Goal: Task Accomplishment & Management: Manage account settings

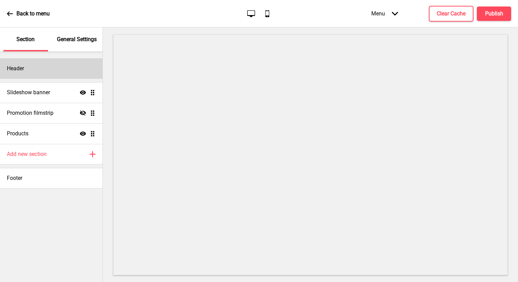
click at [25, 65] on div "Header" at bounding box center [51, 68] width 103 height 21
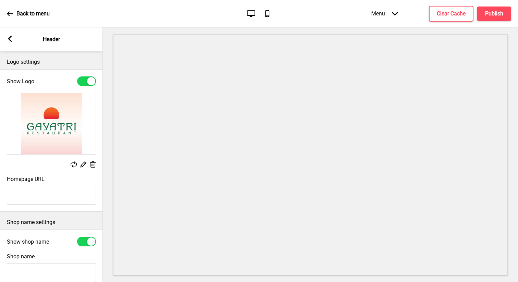
click at [63, 118] on img at bounding box center [51, 123] width 89 height 61
click at [83, 166] on icon at bounding box center [84, 165] width 6 height 6
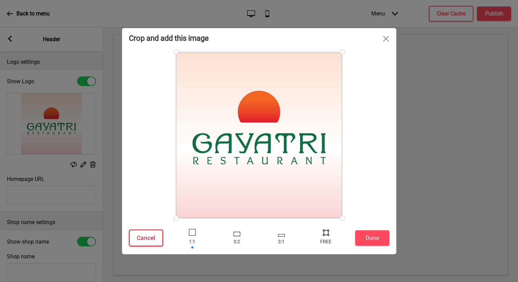
click at [155, 235] on button "Cancel" at bounding box center [146, 238] width 34 height 17
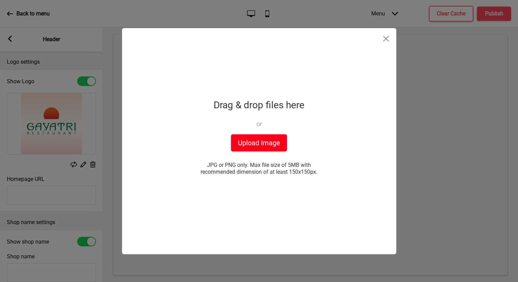
click at [262, 144] on button "Upload Image" at bounding box center [259, 142] width 56 height 17
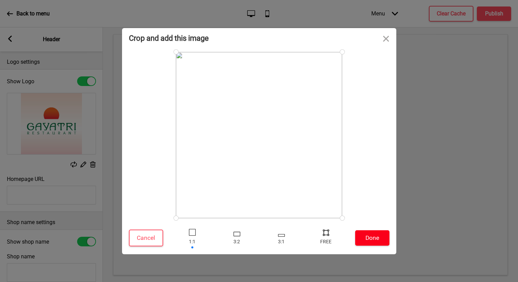
click at [377, 239] on button "Done" at bounding box center [372, 238] width 34 height 15
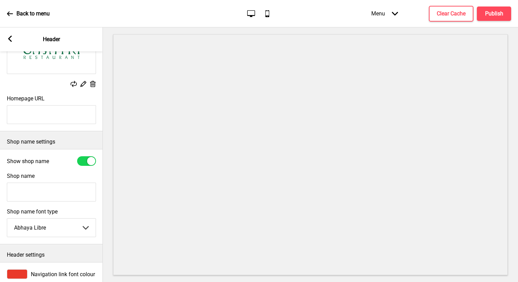
scroll to position [108, 0]
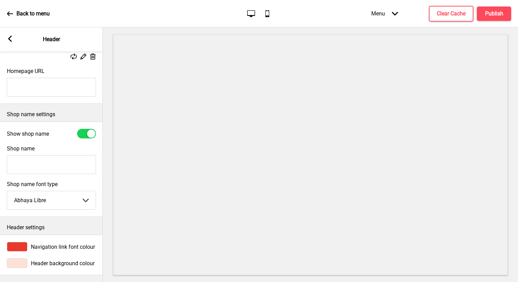
click at [69, 185] on label "Shop name font type" at bounding box center [51, 184] width 89 height 7
click at [69, 191] on select "Abhaya Libre Abril Fatface Adobe Garamond Pro Arimo Arsenal Arvo Berkshire Swas…" at bounding box center [51, 200] width 89 height 18
click at [69, 199] on select "Abhaya Libre Abril Fatface Adobe Garamond Pro Arimo Arsenal Arvo Berkshire Swas…" at bounding box center [51, 200] width 89 height 18
click at [64, 203] on select "Abhaya Libre Abril Fatface Adobe Garamond Pro Arimo Arsenal Arvo Berkshire Swas…" at bounding box center [51, 200] width 89 height 18
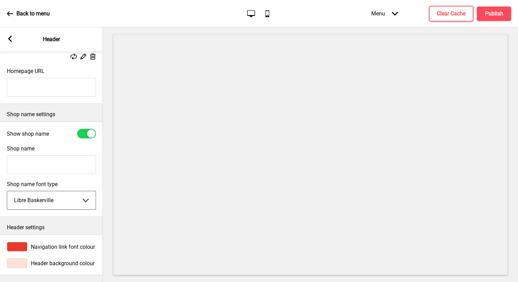
select select "Playfair Display"
click at [84, 174] on input "Shop name" at bounding box center [51, 164] width 89 height 19
click at [22, 267] on div at bounding box center [17, 264] width 21 height 10
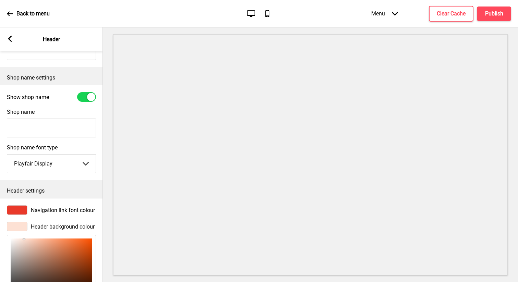
scroll to position [156, 0]
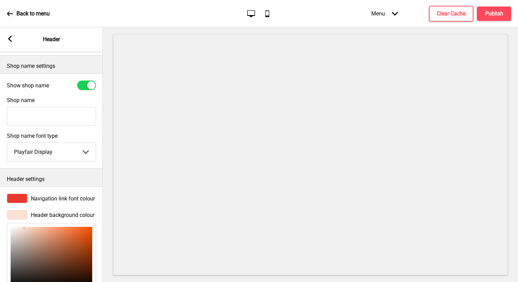
type input "F9DFD3"
type input "249"
type input "223"
type input "211"
type input "F9E0D5"
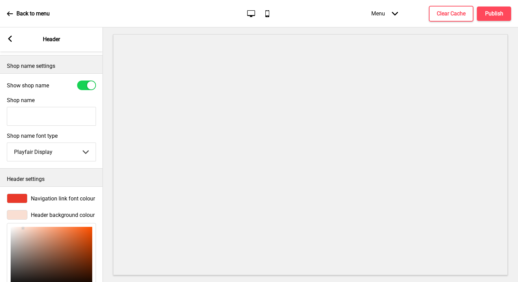
type input "224"
type input "213"
type input "FBE3D8"
type input "251"
type input "227"
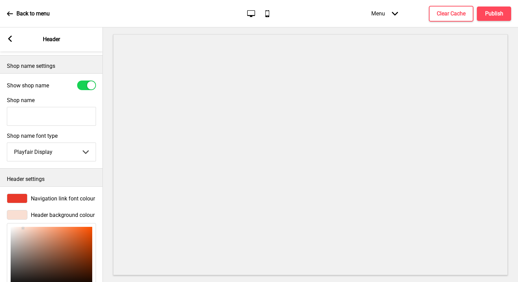
type input "216"
type input "FBE4DA"
type input "228"
type input "218"
type input "FBE5DC"
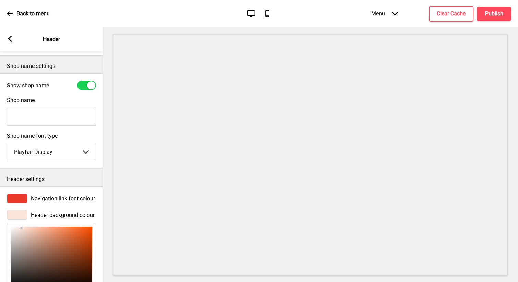
type input "229"
type input "220"
type input "FBE7DE"
type input "231"
type input "222"
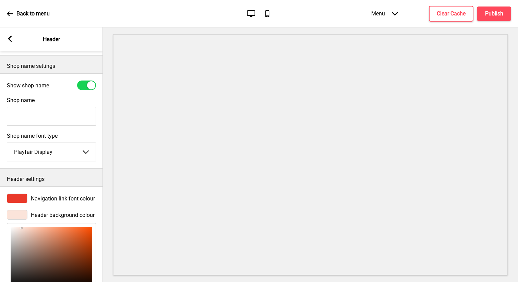
type input "FBE9E0"
type input "233"
type input "224"
type input "FBEBE2"
type input "235"
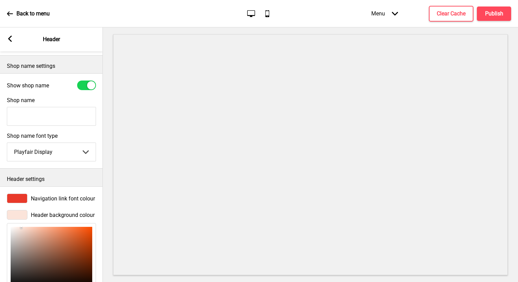
type input "226"
type input "FBEDE5"
type input "237"
type input "229"
type input "FBEDE6"
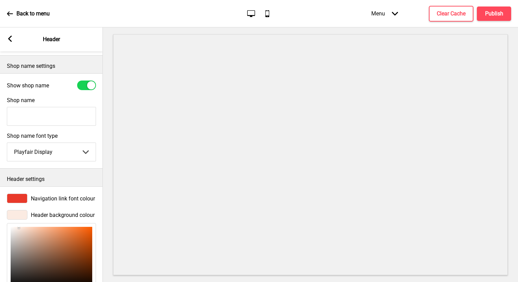
type input "230"
type input "FBEEE8"
type input "238"
type input "232"
type input "FBEFEA"
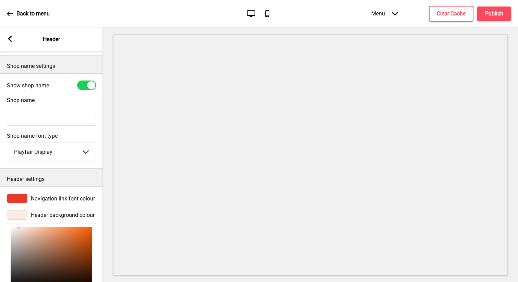
type input "239"
type input "234"
type input "FBF0EC"
type input "240"
type input "236"
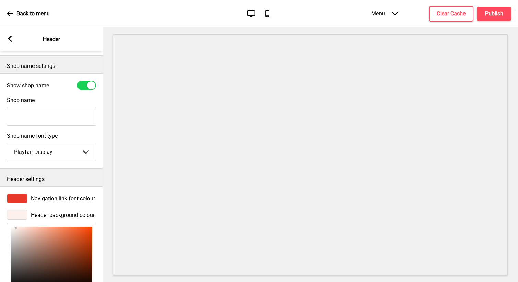
type input "FBF1ED"
type input "241"
type input "237"
drag, startPoint x: 23, startPoint y: 228, endPoint x: 15, endPoint y: 228, distance: 8.2
click at [15, 228] on div at bounding box center [52, 257] width 82 height 61
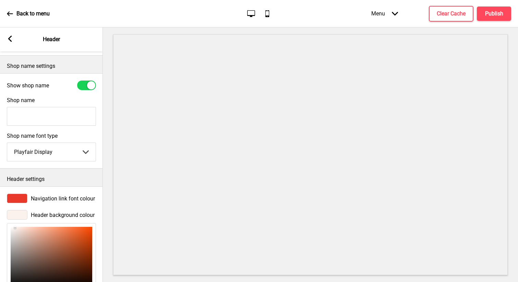
click at [82, 184] on div "Header settings" at bounding box center [51, 178] width 103 height 18
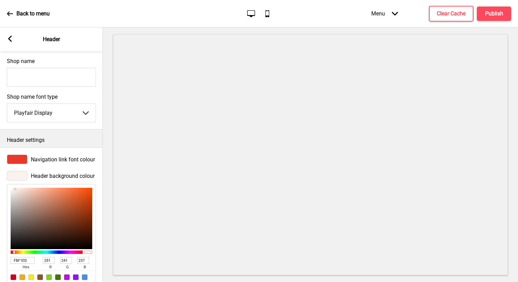
scroll to position [220, 0]
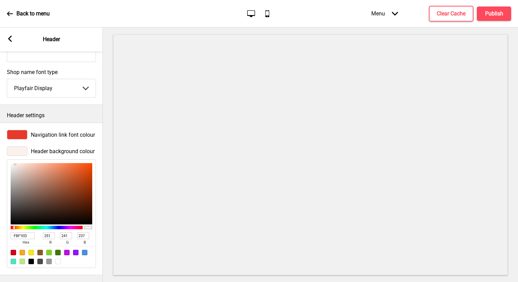
click at [13, 39] on div "Arrow left Header" at bounding box center [51, 39] width 103 height 24
click at [9, 38] on icon at bounding box center [10, 39] width 4 height 6
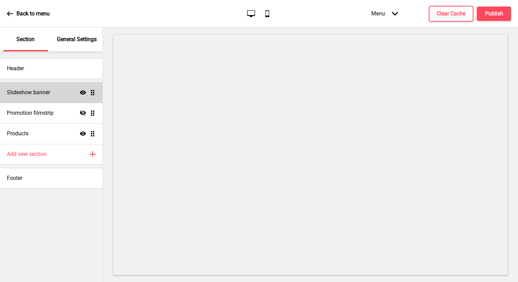
click at [57, 92] on div "Slideshow banner Show Drag" at bounding box center [51, 92] width 103 height 21
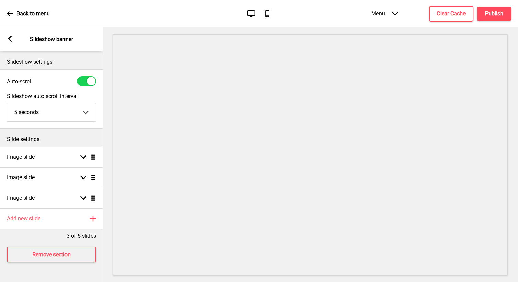
click at [8, 42] on div "Arrow left" at bounding box center [10, 40] width 6 height 8
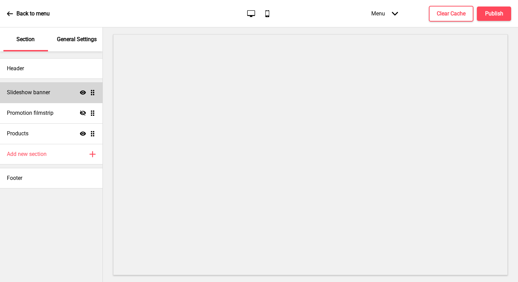
click at [45, 89] on h4 "Slideshow banner" at bounding box center [28, 93] width 43 height 8
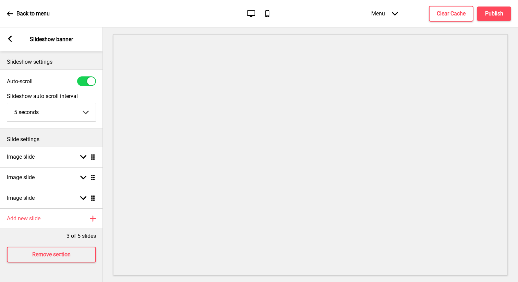
click at [83, 86] on div at bounding box center [86, 82] width 19 height 10
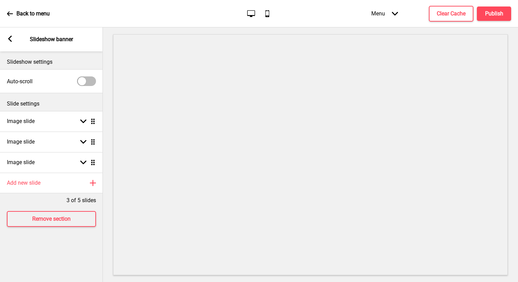
click at [84, 83] on div at bounding box center [82, 81] width 8 height 8
checkbox input "true"
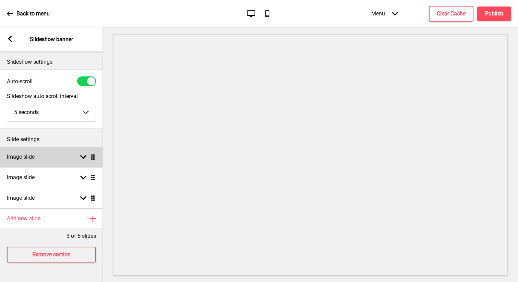
click at [71, 157] on div "Image slide Arrow down Drag" at bounding box center [51, 157] width 103 height 21
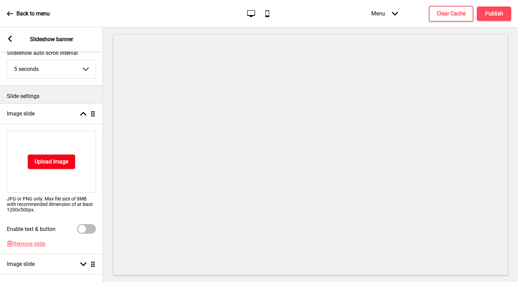
scroll to position [46, 0]
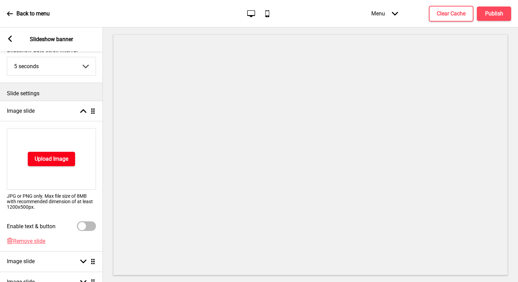
click at [62, 160] on h4 "Upload Image" at bounding box center [52, 159] width 34 height 8
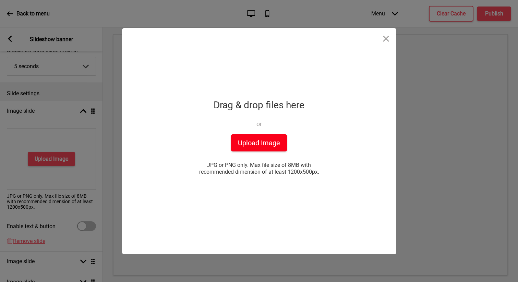
click at [277, 143] on button "Upload Image" at bounding box center [259, 142] width 56 height 17
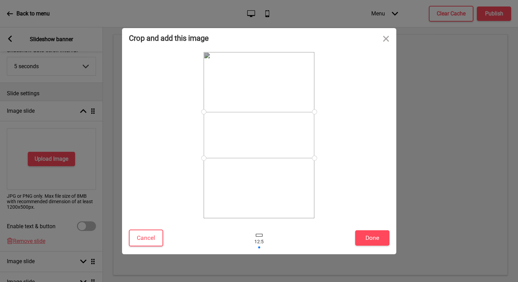
drag, startPoint x: 315, startPoint y: 159, endPoint x: 315, endPoint y: 177, distance: 18.2
click at [315, 177] on div at bounding box center [259, 135] width 111 height 166
click at [374, 238] on button "Done" at bounding box center [372, 238] width 34 height 15
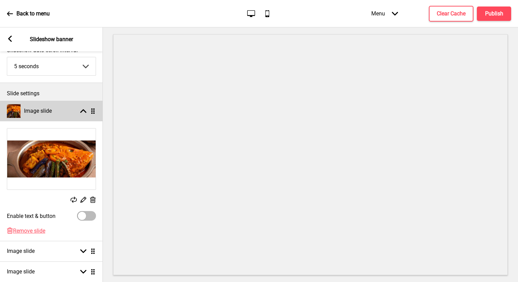
click at [81, 108] on rect at bounding box center [83, 111] width 6 height 6
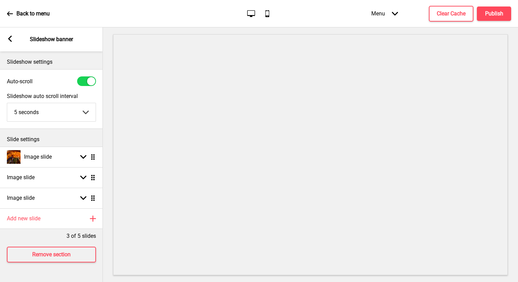
scroll to position [0, 0]
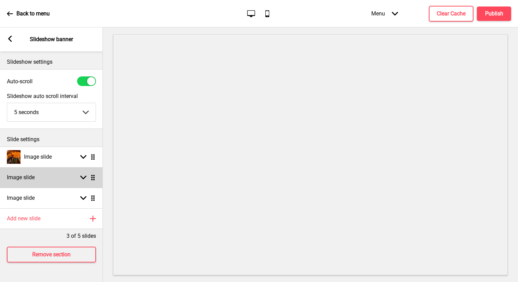
click at [62, 179] on div "Image slide Arrow down Drag" at bounding box center [51, 177] width 103 height 21
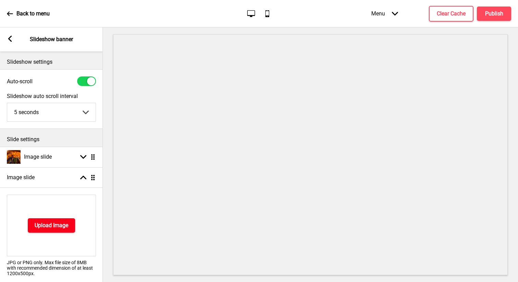
click at [59, 227] on h4 "Upload Image" at bounding box center [52, 226] width 34 height 8
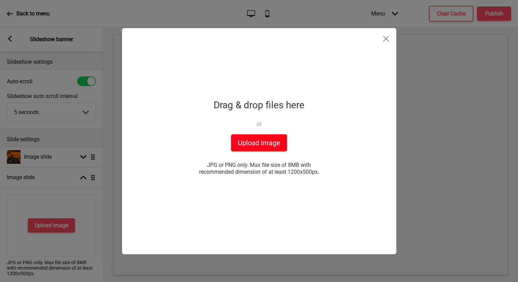
click at [266, 142] on button "Upload Image" at bounding box center [259, 142] width 56 height 17
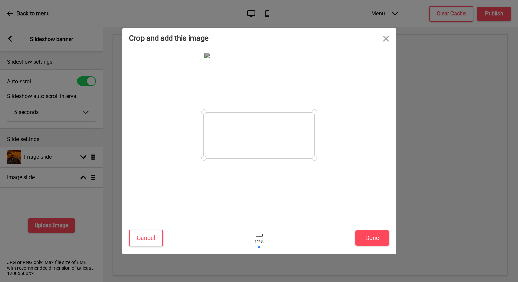
drag, startPoint x: 296, startPoint y: 194, endPoint x: 295, endPoint y: 178, distance: 16.5
click at [295, 178] on div at bounding box center [259, 135] width 112 height 168
drag, startPoint x: 295, startPoint y: 143, endPoint x: 294, endPoint y: 127, distance: 16.1
click at [294, 127] on div at bounding box center [259, 119] width 111 height 46
click at [375, 240] on button "Done" at bounding box center [372, 238] width 34 height 15
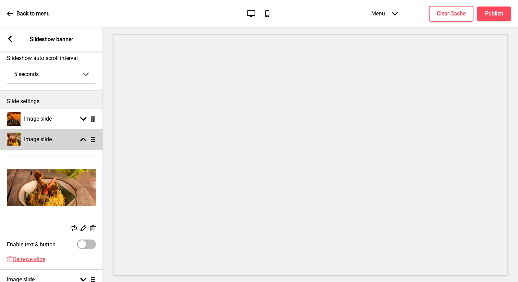
scroll to position [43, 0]
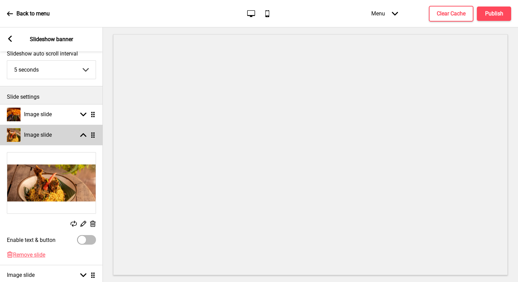
click at [83, 138] on rect at bounding box center [83, 135] width 6 height 6
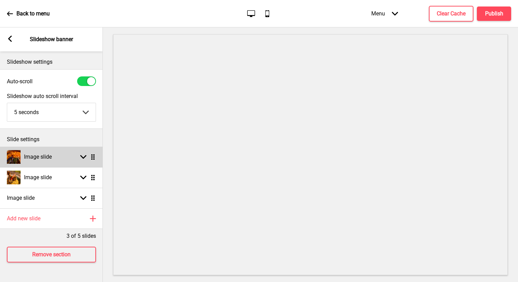
scroll to position [0, 0]
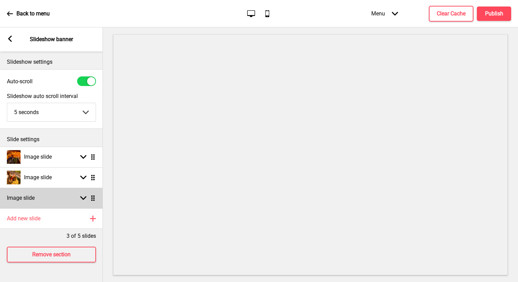
click at [61, 199] on div "Image slide Arrow down Drag" at bounding box center [51, 198] width 103 height 21
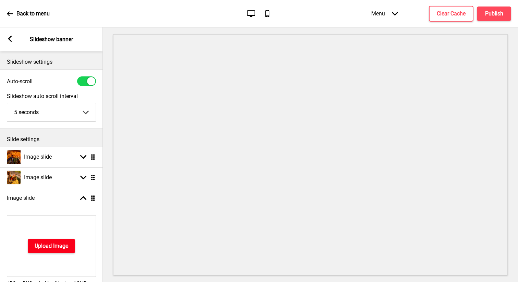
click at [58, 247] on h4 "Upload Image" at bounding box center [52, 247] width 34 height 8
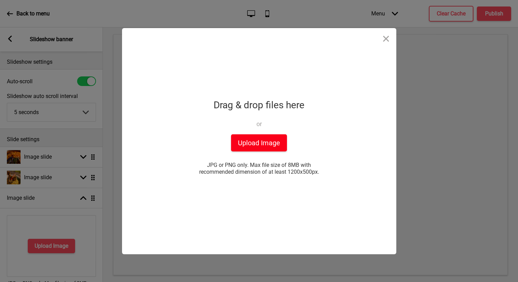
click at [251, 145] on button "Upload Image" at bounding box center [259, 142] width 56 height 17
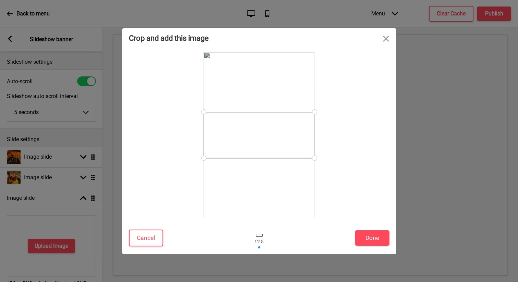
drag, startPoint x: 287, startPoint y: 184, endPoint x: 288, endPoint y: 157, distance: 26.8
click at [288, 157] on div at bounding box center [259, 135] width 111 height 166
drag, startPoint x: 286, startPoint y: 149, endPoint x: 286, endPoint y: 170, distance: 20.9
click at [286, 170] on div at bounding box center [259, 156] width 111 height 46
click at [375, 235] on button "Done" at bounding box center [372, 238] width 34 height 15
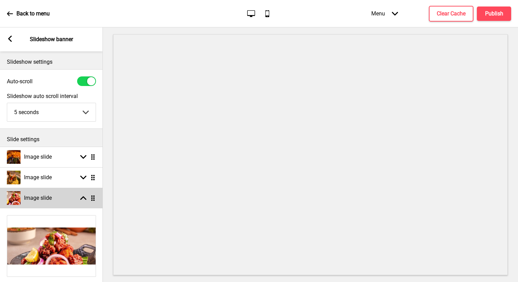
click at [77, 201] on div "Arrow up Drag" at bounding box center [86, 198] width 19 height 6
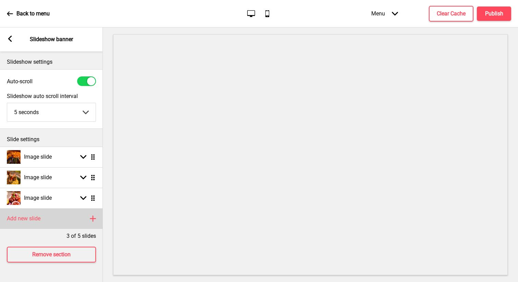
click at [62, 217] on div "Add new slide Plus" at bounding box center [51, 219] width 103 height 21
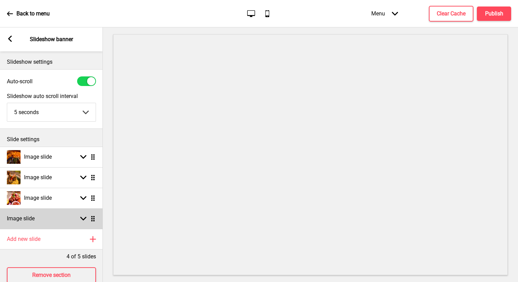
click at [47, 219] on div "Image slide Arrow down Drag" at bounding box center [51, 219] width 103 height 21
select select "right"
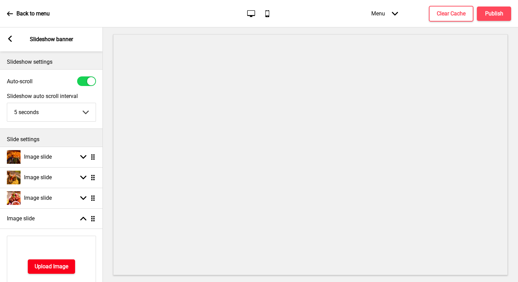
click at [55, 263] on h4 "Upload Image" at bounding box center [52, 267] width 34 height 8
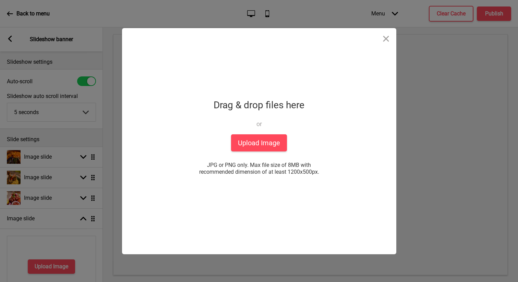
click at [265, 152] on div "Drop a file here Drag & drop files here or Upload files from your computer Uplo…" at bounding box center [260, 141] width 172 height 226
click at [267, 145] on button "Upload Image" at bounding box center [259, 142] width 56 height 17
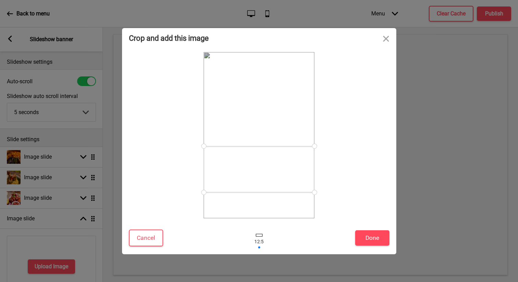
drag, startPoint x: 274, startPoint y: 146, endPoint x: 268, endPoint y: 181, distance: 34.7
click at [268, 181] on div at bounding box center [259, 169] width 111 height 46
click at [373, 235] on button "Done" at bounding box center [372, 238] width 34 height 15
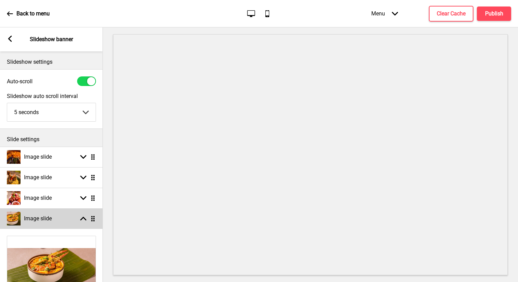
click at [79, 226] on div "Image slide Arrow up Drag" at bounding box center [51, 219] width 103 height 21
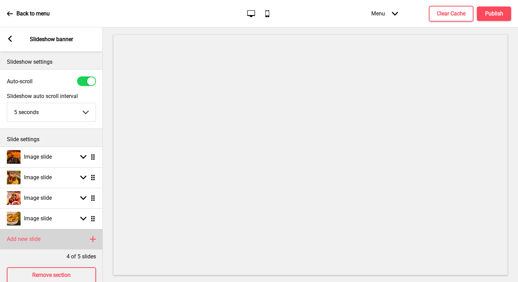
click at [66, 240] on div "Add new slide Plus" at bounding box center [51, 239] width 103 height 21
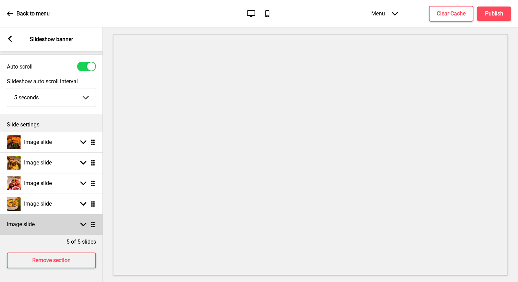
click at [80, 226] on div "Arrow down Drag" at bounding box center [86, 225] width 19 height 6
select select "right"
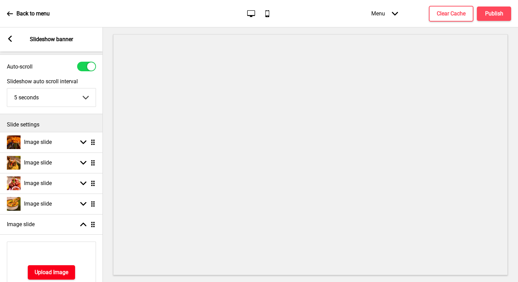
click at [59, 266] on button "Upload Image" at bounding box center [51, 273] width 47 height 14
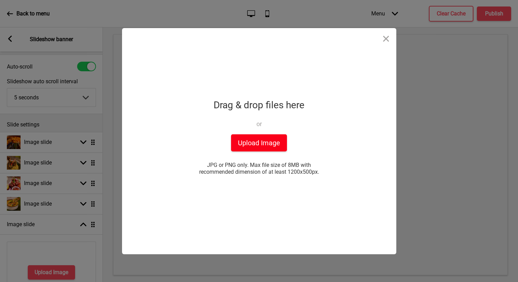
click at [257, 142] on button "Upload Image" at bounding box center [259, 142] width 56 height 17
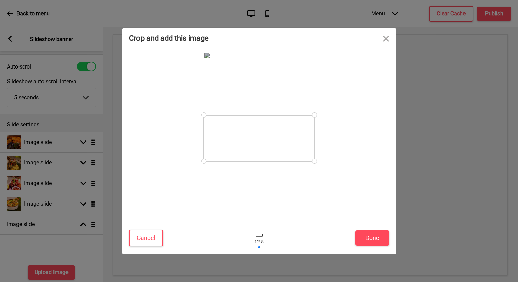
click at [278, 134] on div at bounding box center [259, 138] width 111 height 46
click at [372, 232] on button "Done" at bounding box center [372, 238] width 34 height 15
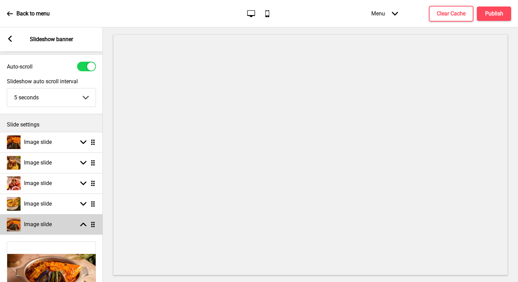
click at [58, 227] on div "Image slide Arrow up Drag" at bounding box center [51, 224] width 103 height 21
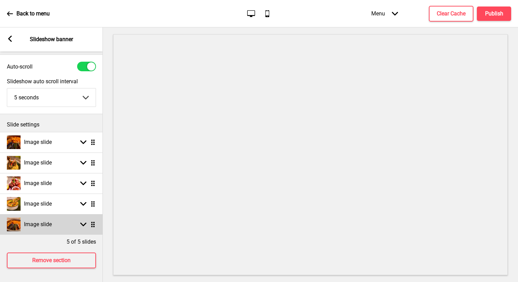
click at [52, 228] on div "Image slide Arrow down Drag" at bounding box center [51, 224] width 103 height 21
select select "right"
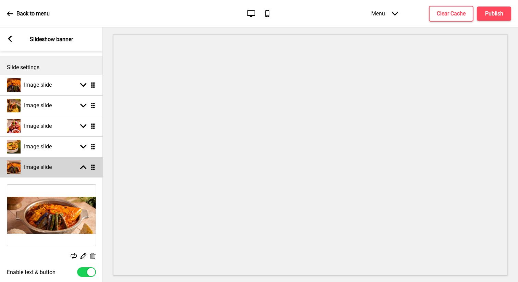
scroll to position [156, 0]
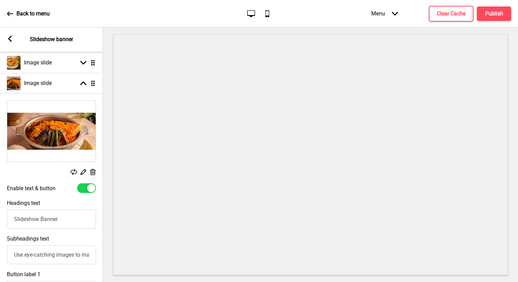
click at [90, 171] on div "Replace Edit Delete" at bounding box center [51, 173] width 89 height 8
click at [94, 170] on icon at bounding box center [93, 172] width 6 height 6
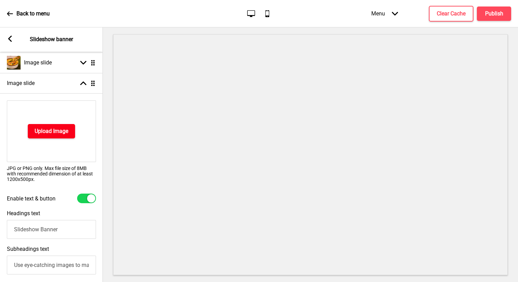
click at [63, 128] on h4 "Upload Image" at bounding box center [52, 132] width 34 height 8
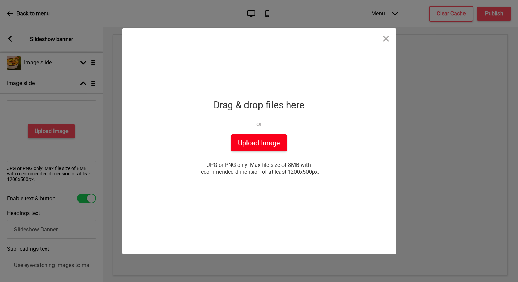
click at [273, 150] on button "Upload Image" at bounding box center [259, 142] width 56 height 17
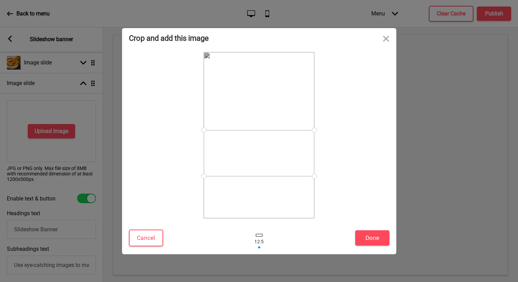
drag, startPoint x: 275, startPoint y: 143, endPoint x: 274, endPoint y: 161, distance: 18.2
click at [274, 161] on div at bounding box center [259, 153] width 111 height 46
click at [379, 241] on button "Done" at bounding box center [372, 238] width 34 height 15
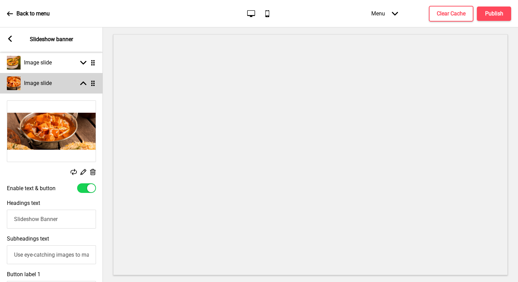
click at [80, 85] on rect at bounding box center [83, 83] width 6 height 6
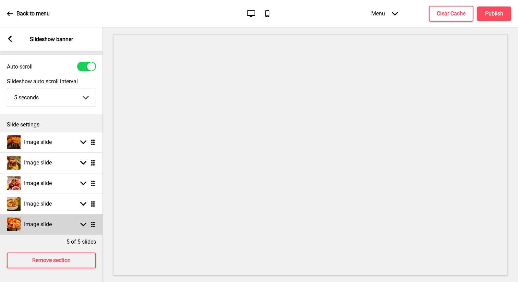
scroll to position [15, 0]
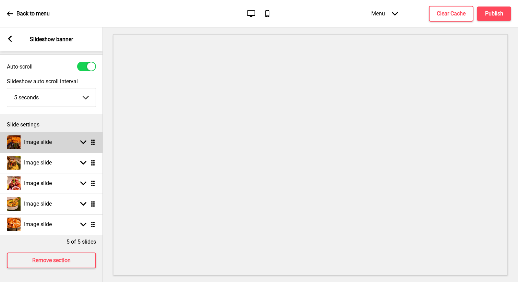
click at [61, 141] on div "Image slide Arrow down Drag" at bounding box center [51, 142] width 103 height 21
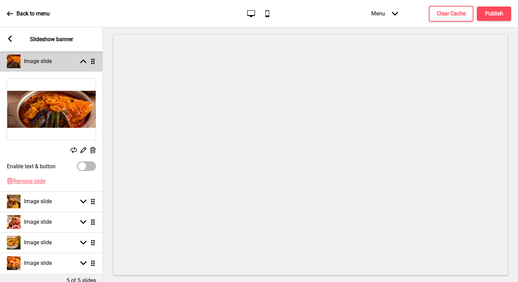
scroll to position [84, 0]
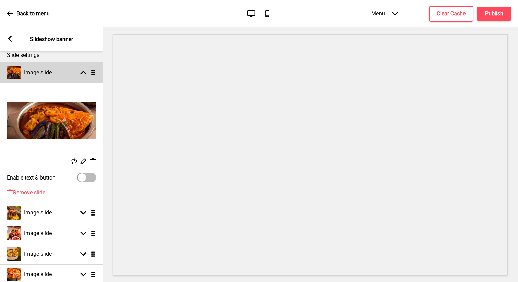
click at [82, 74] on rect at bounding box center [83, 73] width 6 height 6
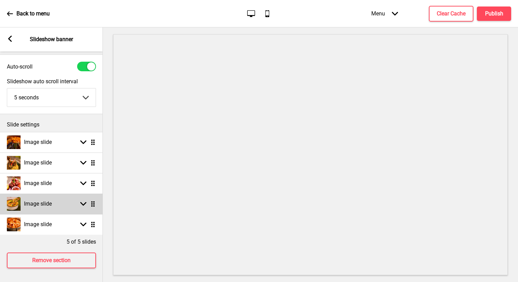
scroll to position [0, 0]
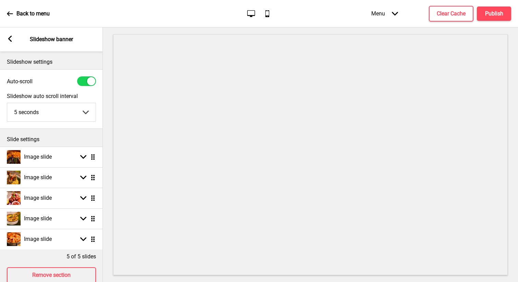
click at [12, 42] on div "Arrow left" at bounding box center [10, 40] width 6 height 8
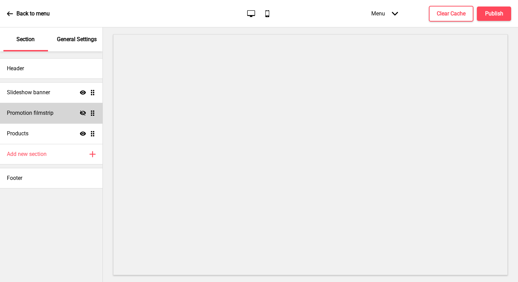
click at [45, 115] on h4 "Promotion filmstrip" at bounding box center [30, 113] width 47 height 8
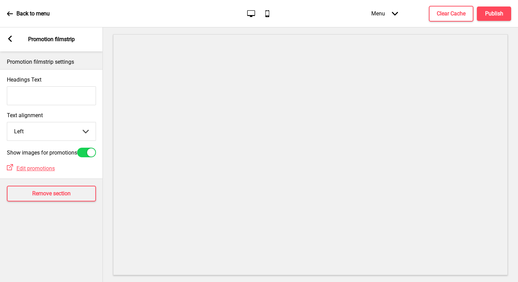
click at [13, 41] on div "Arrow left Promotion filmstrip" at bounding box center [51, 39] width 103 height 24
click at [10, 38] on icon at bounding box center [10, 39] width 4 height 6
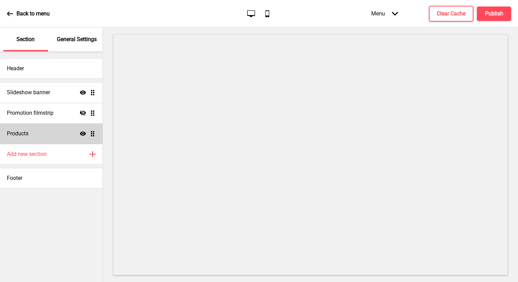
click at [55, 136] on div "Products Show Drag" at bounding box center [51, 133] width 103 height 21
select select "side"
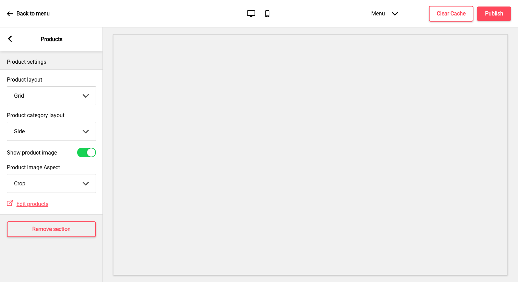
click at [12, 43] on div "Arrow left Products" at bounding box center [51, 39] width 103 height 24
click at [10, 38] on icon at bounding box center [10, 39] width 4 height 6
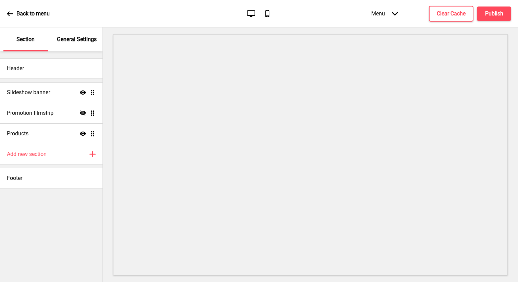
click at [15, 10] on div "Back to menu" at bounding box center [28, 13] width 43 height 19
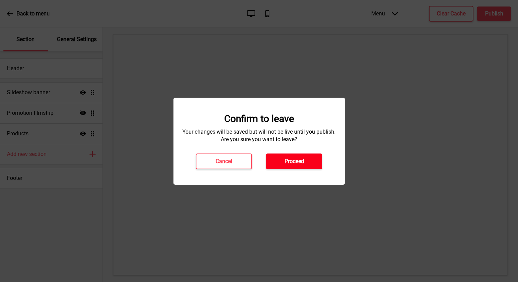
click at [313, 166] on button "Proceed" at bounding box center [294, 162] width 56 height 16
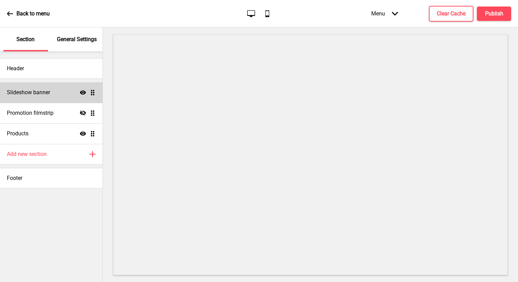
click at [34, 101] on div "Slideshow banner Show Drag" at bounding box center [51, 92] width 103 height 21
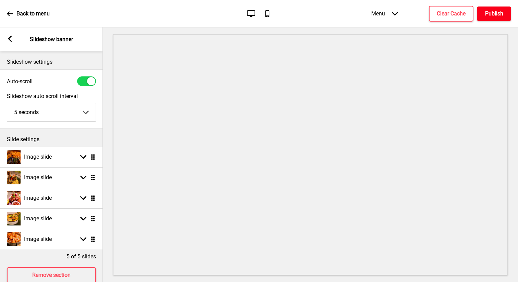
click at [502, 13] on h4 "Publish" at bounding box center [494, 14] width 18 height 8
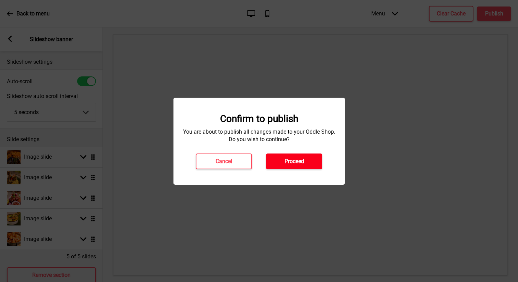
click at [292, 161] on h4 "Proceed" at bounding box center [295, 162] width 20 height 8
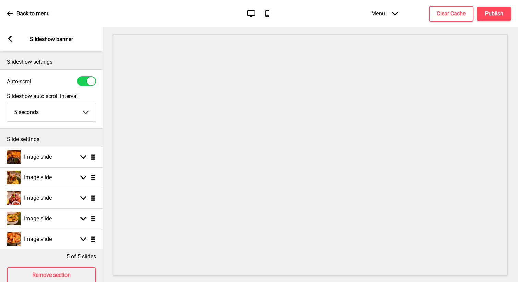
click at [502, 25] on h4 "Changes to your Oddle Shop have been successfully published." at bounding box center [463, 28] width 105 height 15
click at [11, 42] on div "Arrow left" at bounding box center [10, 40] width 6 height 8
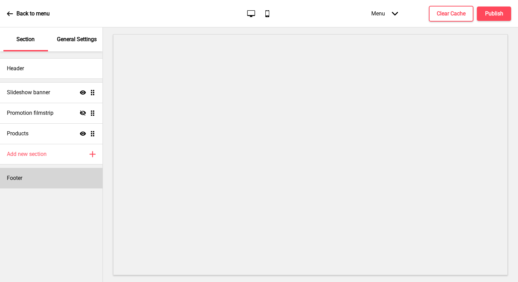
click at [32, 183] on div "Footer" at bounding box center [51, 178] width 103 height 21
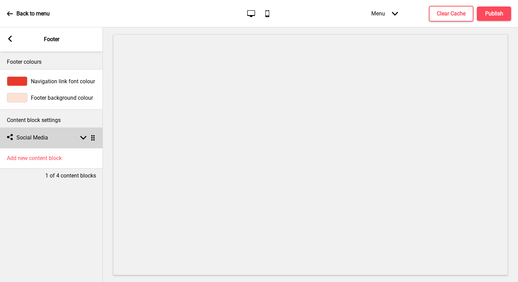
click at [61, 138] on div "Social media Social Media Arrow down Drag" at bounding box center [51, 138] width 103 height 21
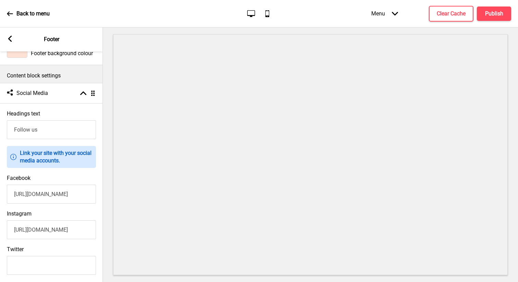
scroll to position [0, 0]
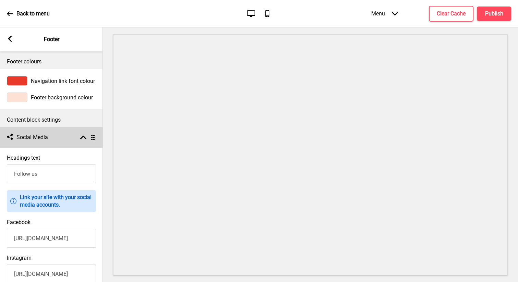
click at [80, 141] on div "Social media Social Media Arrow up Drag" at bounding box center [51, 137] width 103 height 21
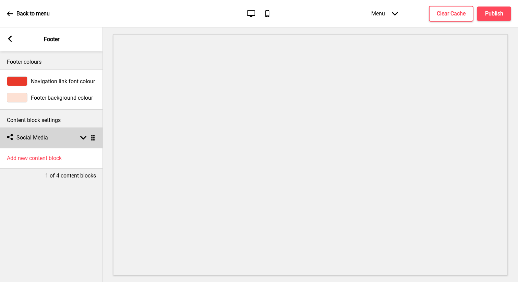
scroll to position [0, 0]
click at [76, 141] on div "Social media Social Media Arrow down Drag" at bounding box center [51, 138] width 103 height 21
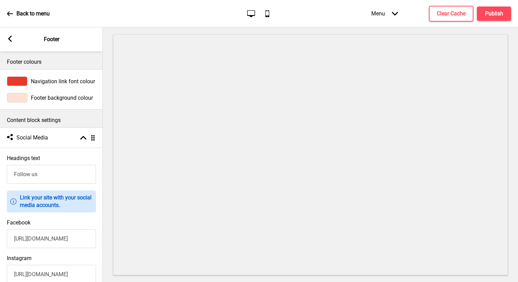
click at [59, 176] on input "Follow us" at bounding box center [51, 174] width 89 height 19
type input "Follow us:"
click at [12, 44] on div "Arrow left Footer" at bounding box center [51, 39] width 103 height 24
click at [10, 38] on rect at bounding box center [10, 39] width 6 height 6
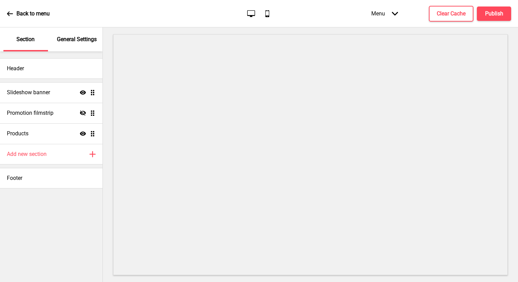
click at [14, 14] on div "Back to menu" at bounding box center [28, 13] width 43 height 19
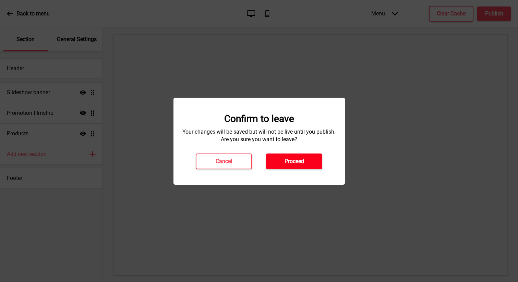
click at [307, 164] on button "Proceed" at bounding box center [294, 162] width 56 height 16
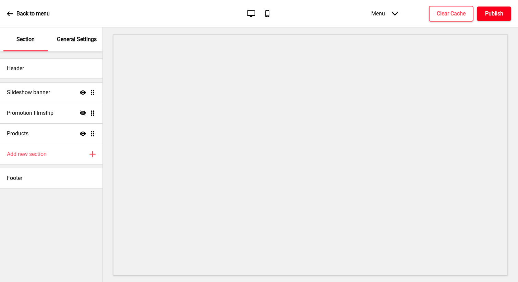
click at [489, 13] on h4 "Publish" at bounding box center [494, 14] width 18 height 8
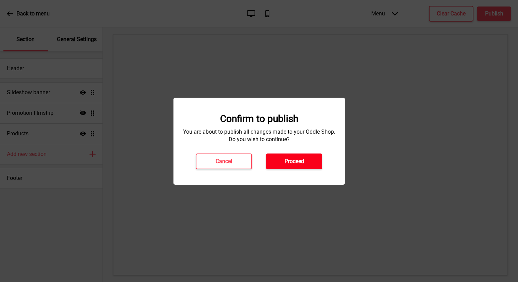
click at [294, 163] on h4 "Proceed" at bounding box center [295, 162] width 20 height 8
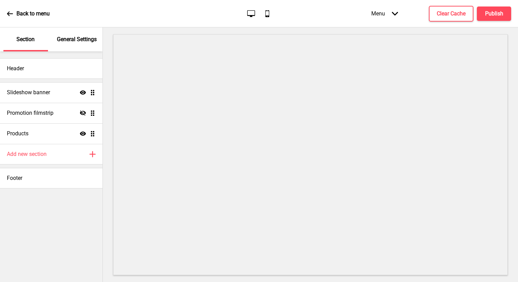
click at [395, 11] on icon "Arrow down" at bounding box center [395, 14] width 6 height 6
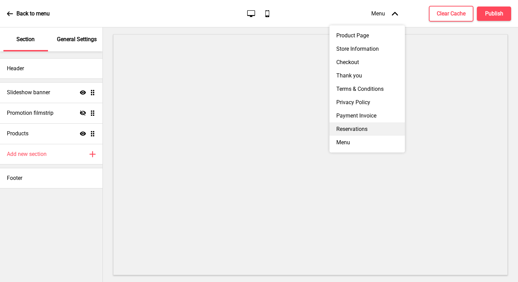
click at [360, 132] on div "Reservations" at bounding box center [367, 128] width 75 height 13
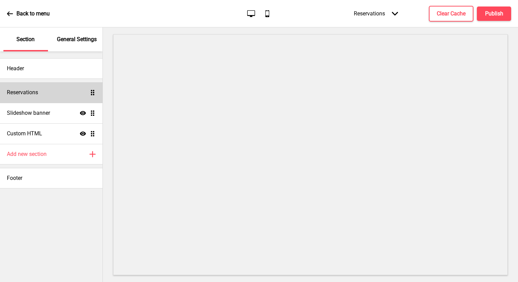
click at [52, 90] on div "Reservations Drag" at bounding box center [51, 92] width 103 height 21
select select "background"
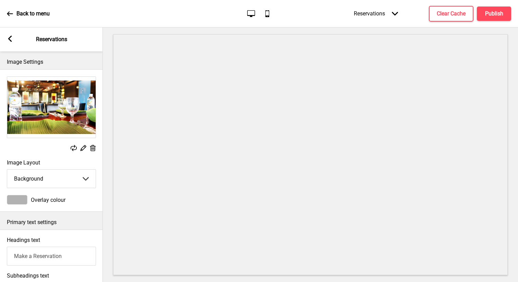
click at [92, 150] on icon at bounding box center [93, 148] width 6 height 6
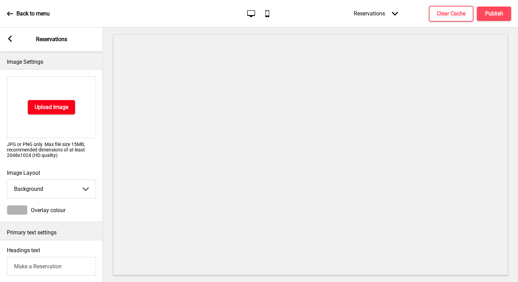
click at [64, 104] on h4 "Upload Image" at bounding box center [52, 108] width 34 height 8
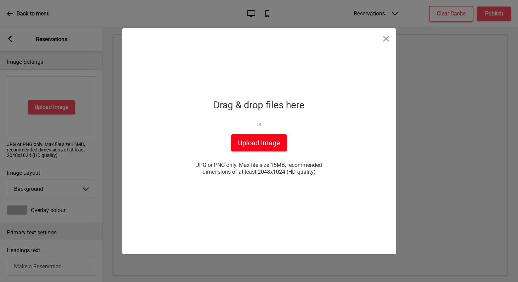
click at [262, 138] on button "Upload Image" at bounding box center [259, 142] width 56 height 17
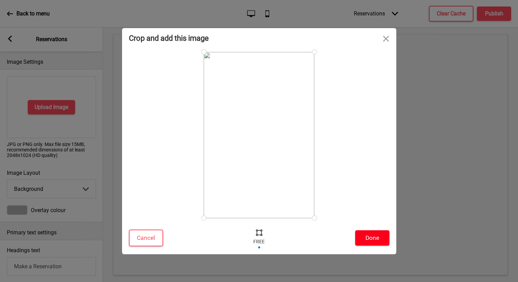
click at [367, 237] on button "Done" at bounding box center [372, 238] width 34 height 15
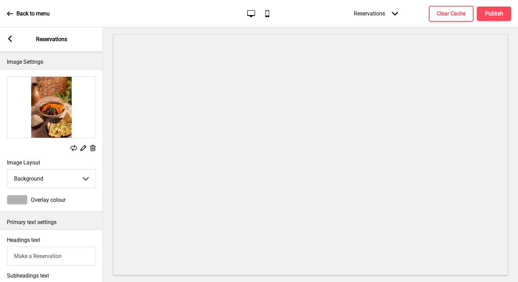
click at [81, 147] on rect at bounding box center [83, 147] width 7 height 7
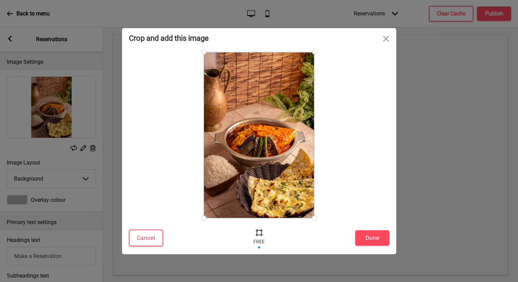
click at [261, 228] on div at bounding box center [259, 232] width 10 height 10
click at [260, 232] on div at bounding box center [259, 232] width 10 height 10
drag, startPoint x: 274, startPoint y: 154, endPoint x: 278, endPoint y: 137, distance: 18.0
click at [278, 137] on div at bounding box center [259, 135] width 111 height 166
click at [369, 235] on button "Done" at bounding box center [372, 238] width 34 height 15
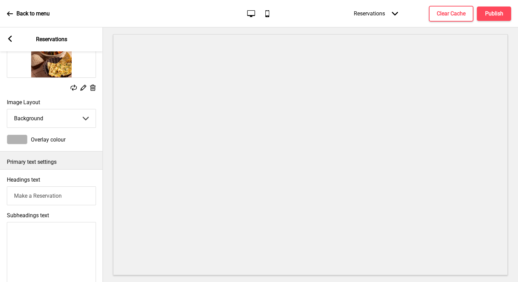
scroll to position [62, 0]
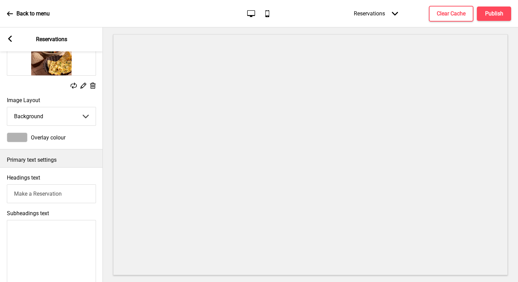
click at [52, 115] on select "Cover Background" at bounding box center [51, 116] width 89 height 18
click at [21, 137] on div at bounding box center [17, 138] width 21 height 10
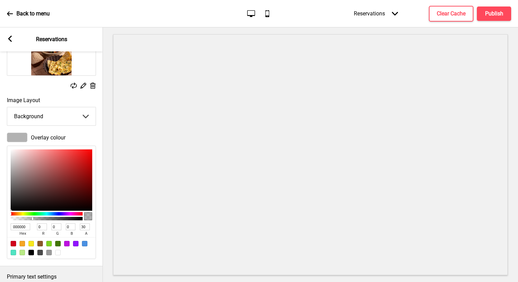
type input "ED7B7B"
type input "237"
type input "123"
click at [50, 154] on div at bounding box center [52, 180] width 82 height 61
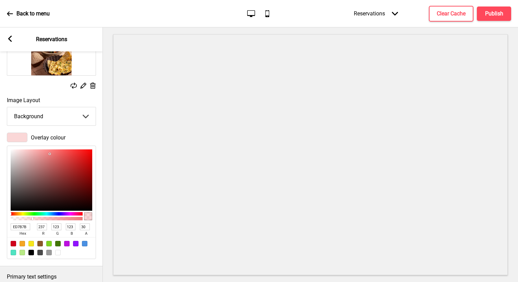
type input "FFEBEB"
type input "255"
type input "235"
type input "FFECEC"
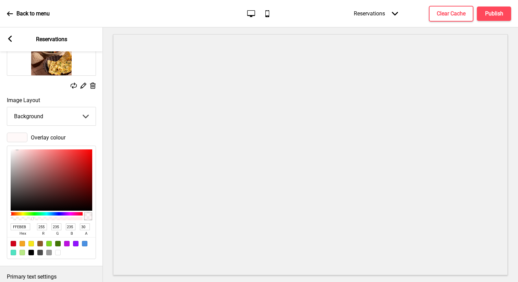
type input "236"
type input "FEEEEE"
type input "254"
type input "238"
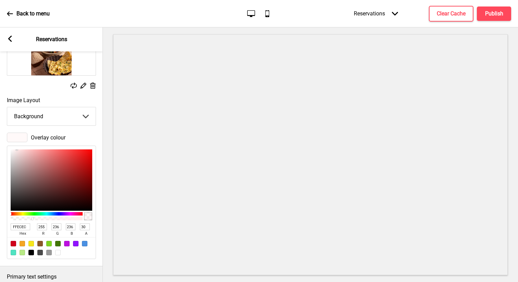
type input "238"
type input "FAEFEF"
type input "250"
type input "239"
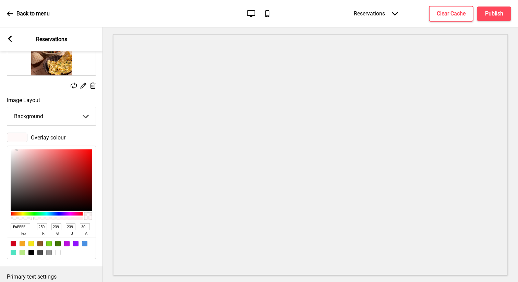
type input "F9F1F1"
type input "249"
type input "241"
type input "F9F2F2"
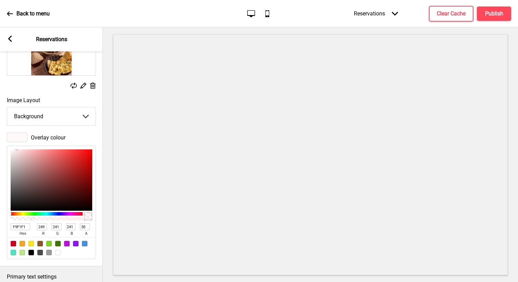
type input "242"
type input "F9F3F3"
type input "243"
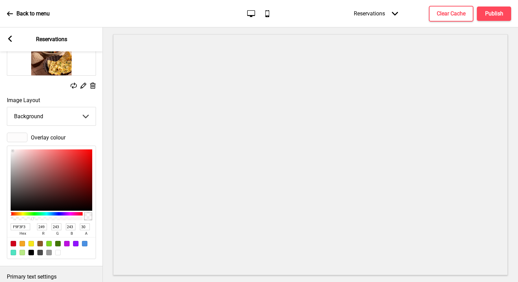
type input "F7F5F5"
type input "247"
type input "245"
type input "F7F7F7"
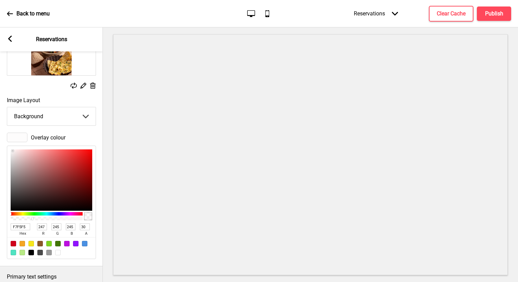
type input "247"
type input "F6F6F6"
type input "246"
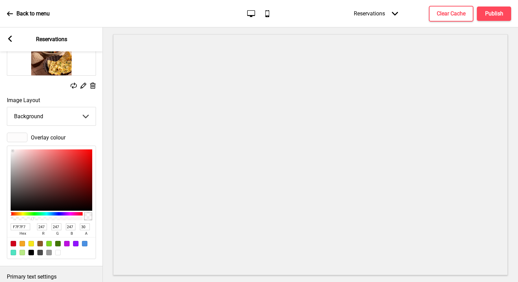
type input "246"
type input "F7F7F7"
type input "247"
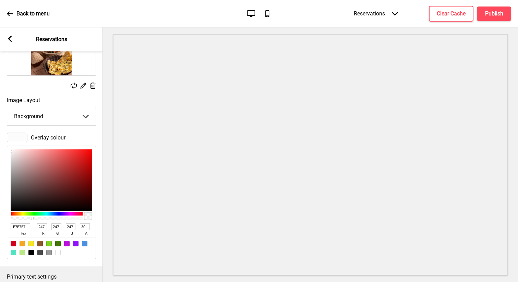
drag, startPoint x: 17, startPoint y: 149, endPoint x: 5, endPoint y: 151, distance: 12.5
click at [5, 151] on div "Overlay colour F7F7F7 hex 247 r 247 g 247 b 30 a" at bounding box center [51, 195] width 103 height 133
type input "F4EFEF"
type input "244"
type input "239"
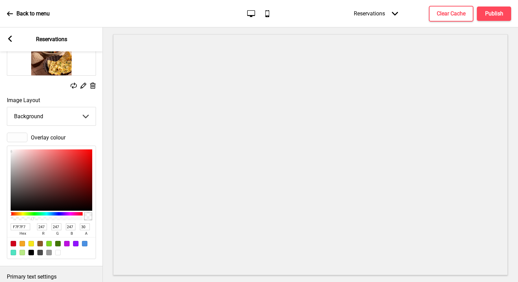
type input "239"
type input "F1ECEC"
type input "241"
type input "236"
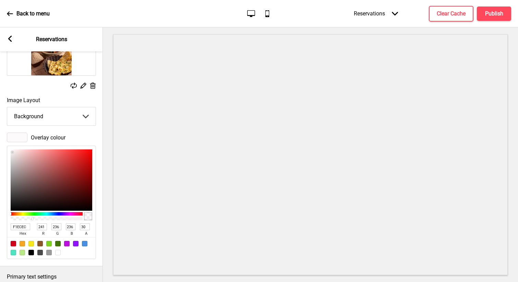
type input "EDE8E8"
type input "237"
type input "232"
type input "E7E3E3"
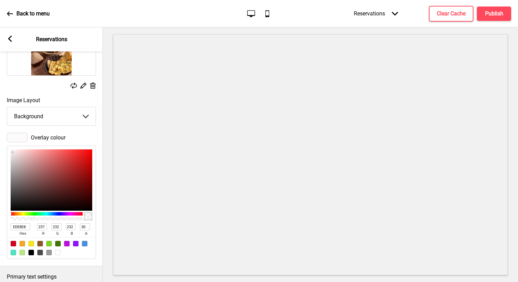
type input "231"
type input "227"
type input "E0DEDE"
type input "224"
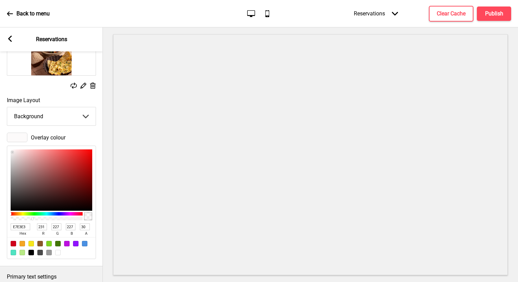
type input "222"
type input "DBDBDB"
type input "219"
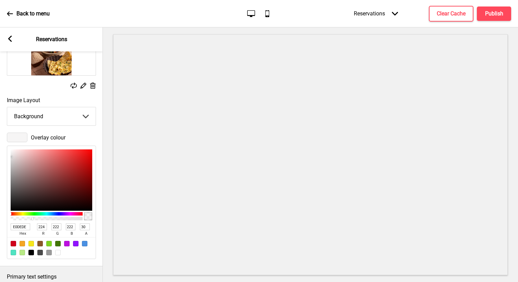
type input "219"
type input "D6D6D6"
type input "214"
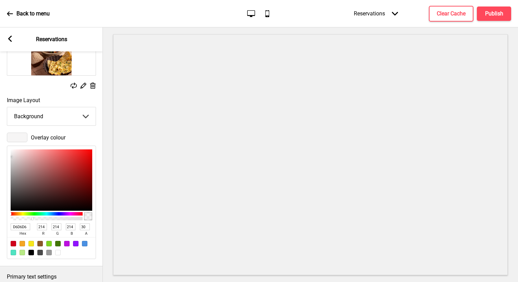
type input "D5D5D5"
type input "213"
type input "D3D3D3"
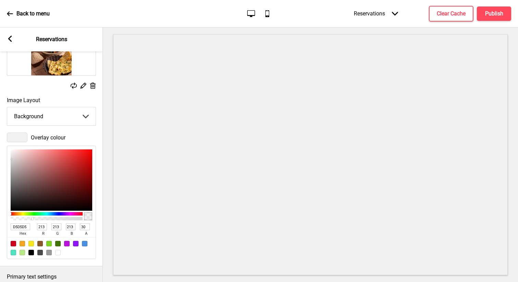
type input "211"
type input "CFCFCF"
type input "207"
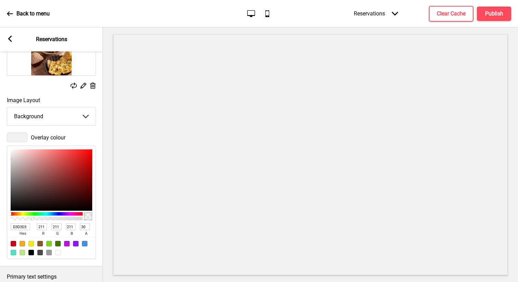
type input "207"
type input "C7C7C7"
type input "199"
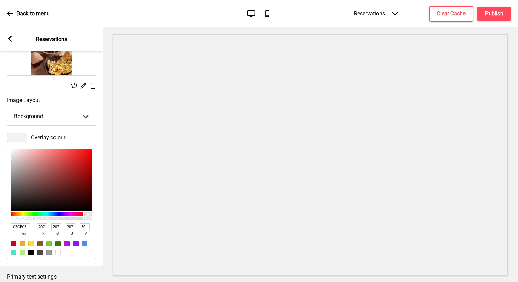
type input "199"
type input "C1C1C1"
type input "193"
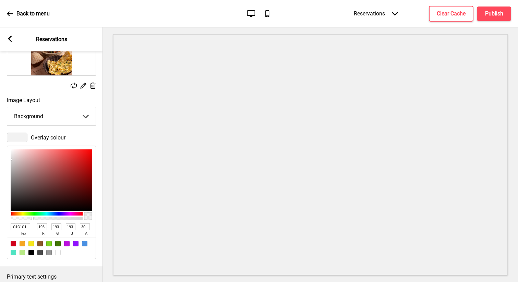
type input "BDBDBD"
type input "189"
type input "BABABA"
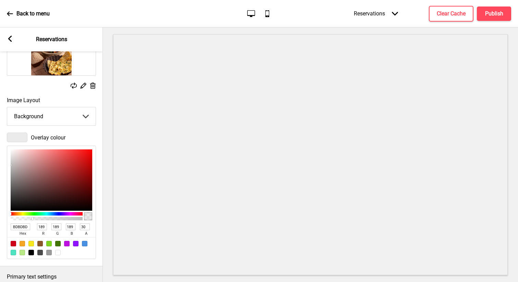
type input "186"
type input "B7B7B7"
type input "183"
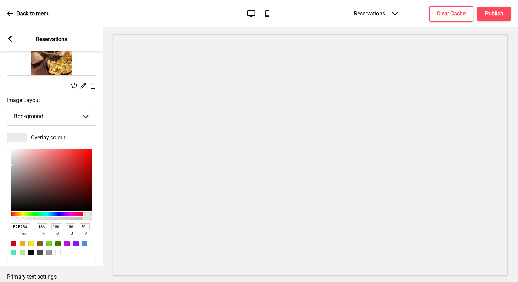
type input "183"
type input "B3B3B3"
type input "179"
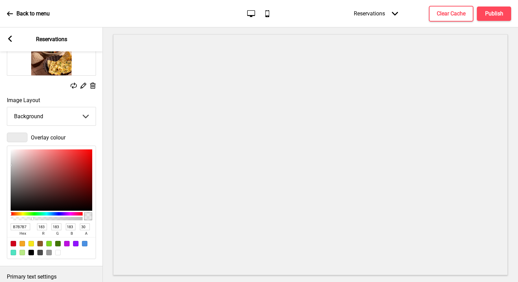
type input "179"
type input "B1B1B1"
type input "177"
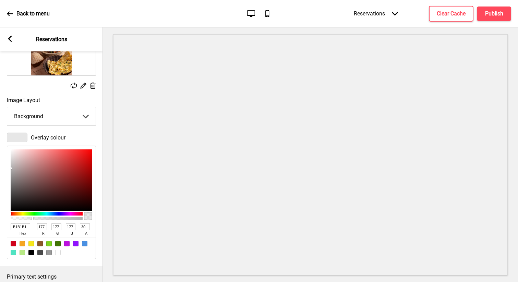
type input "A9A9A9"
type input "169"
type input "9C9B9B"
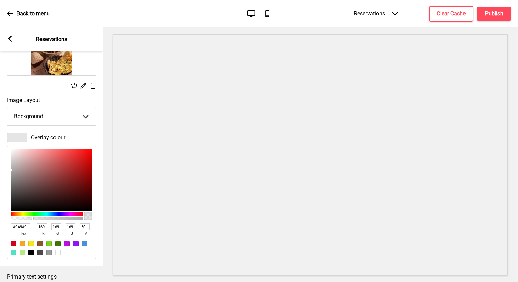
type input "156"
type input "155"
type input "979797"
type input "151"
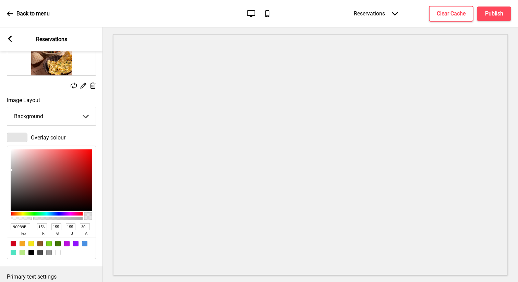
type input "151"
drag, startPoint x: 12, startPoint y: 152, endPoint x: 11, endPoint y: 174, distance: 22.3
click at [11, 174] on div at bounding box center [52, 180] width 82 height 61
type input "817F7F"
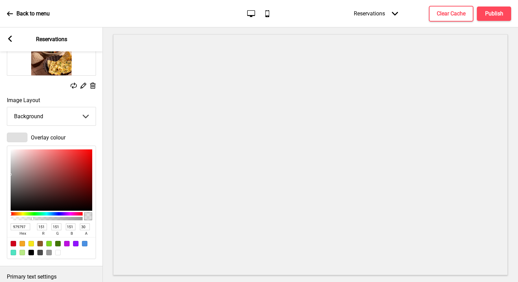
type input "129"
type input "127"
click at [12, 180] on div at bounding box center [52, 180] width 82 height 61
type input "747373"
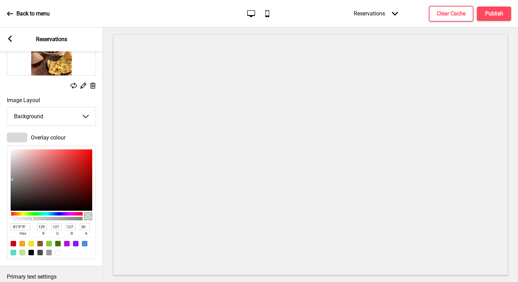
type input "116"
type input "115"
click at [11, 183] on div at bounding box center [52, 180] width 82 height 61
type input "4C4B4B"
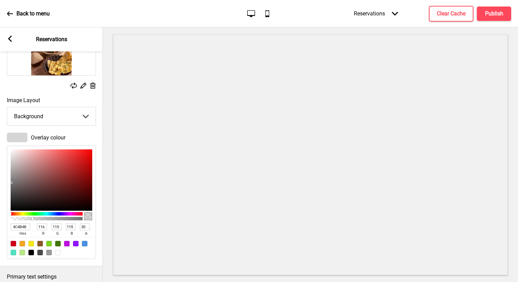
type input "76"
type input "75"
type input "4A4A4A"
type input "74"
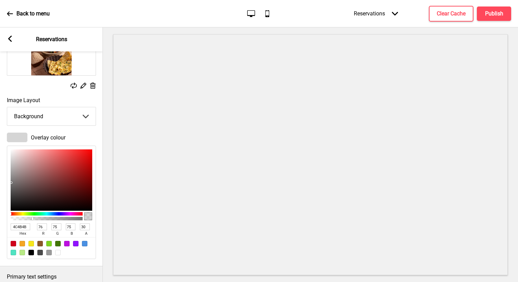
type input "74"
click at [11, 193] on div at bounding box center [52, 180] width 82 height 61
type input "2E2D2D"
type input "46"
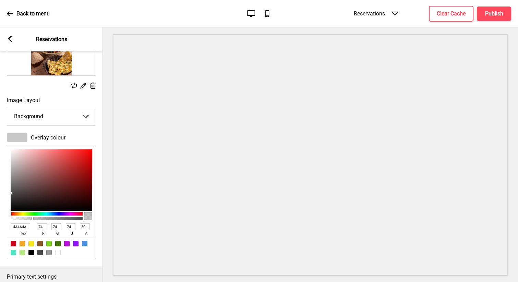
type input "45"
click at [12, 200] on div at bounding box center [52, 180] width 82 height 61
click at [89, 131] on div "Overlay colour 2E2D2D hex 46 r 45 g 45 b 30 a" at bounding box center [51, 195] width 103 height 133
click at [85, 116] on select "Cover Background" at bounding box center [51, 116] width 89 height 18
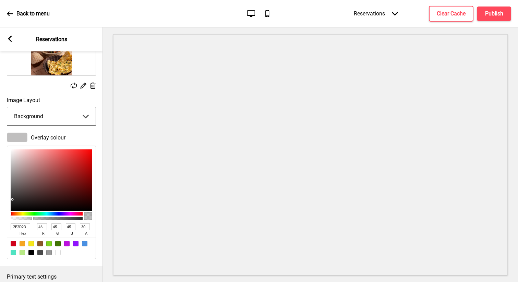
click at [41, 138] on span "Overlay colour" at bounding box center [48, 137] width 35 height 7
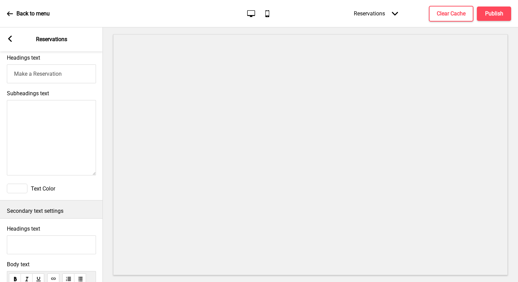
scroll to position [0, 0]
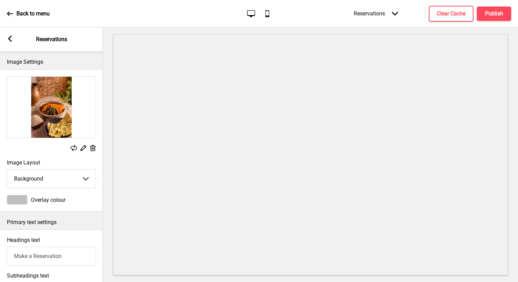
click at [9, 38] on icon at bounding box center [10, 39] width 4 height 6
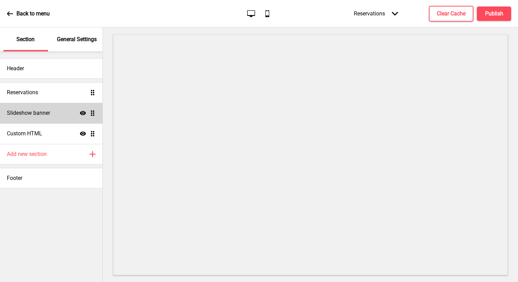
click at [38, 116] on h4 "Slideshow banner" at bounding box center [28, 113] width 43 height 8
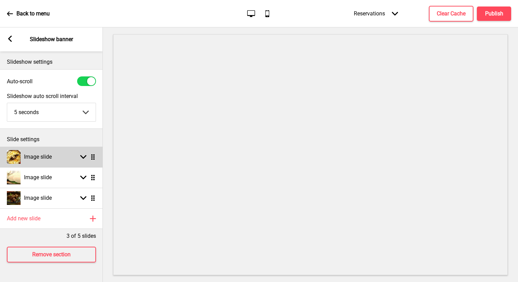
click at [73, 162] on div "Image slide Arrow down Drag" at bounding box center [51, 157] width 103 height 21
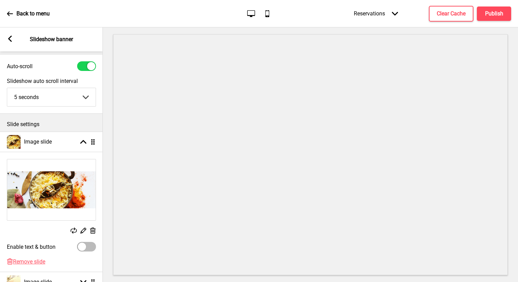
scroll to position [17, 0]
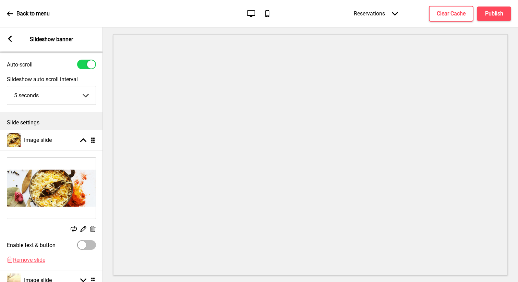
click at [83, 230] on rect at bounding box center [83, 228] width 7 height 7
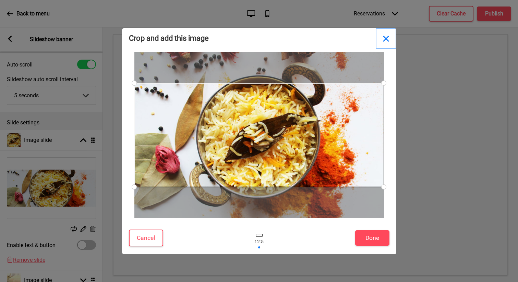
click at [386, 36] on button "Close" at bounding box center [386, 38] width 21 height 21
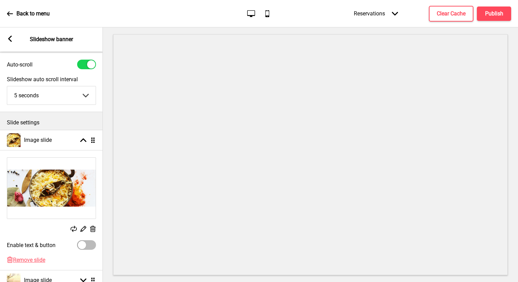
click at [94, 228] on icon at bounding box center [93, 229] width 6 height 6
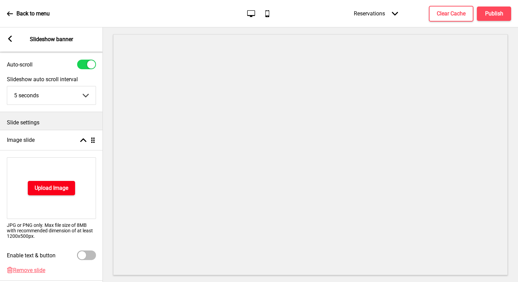
click at [69, 183] on button "Upload Image" at bounding box center [51, 188] width 47 height 14
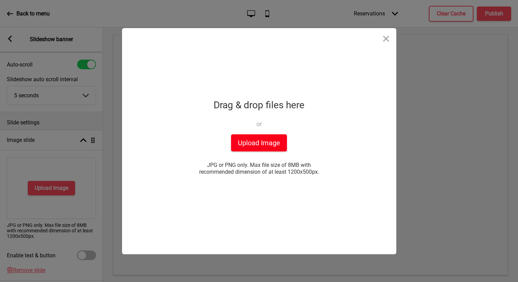
click at [274, 136] on button "Upload Image" at bounding box center [259, 142] width 56 height 17
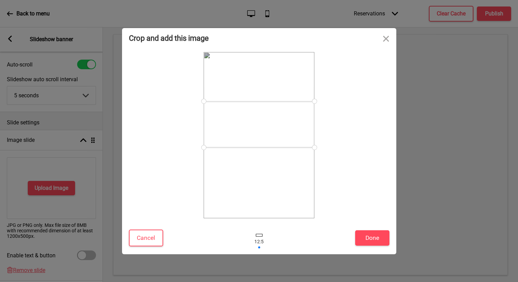
drag, startPoint x: 274, startPoint y: 138, endPoint x: 274, endPoint y: 127, distance: 10.6
click at [274, 127] on div at bounding box center [259, 125] width 111 height 46
click at [375, 240] on button "Done" at bounding box center [372, 238] width 34 height 15
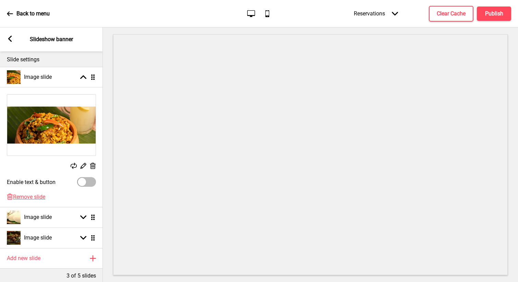
scroll to position [105, 0]
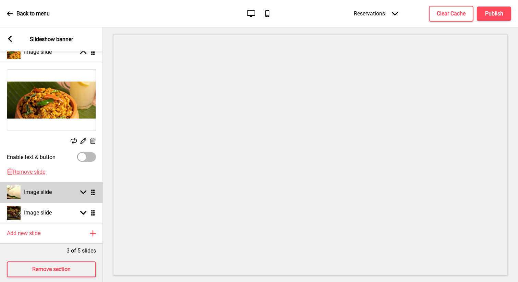
click at [59, 190] on div "Image slide Arrow down Drag" at bounding box center [51, 192] width 103 height 21
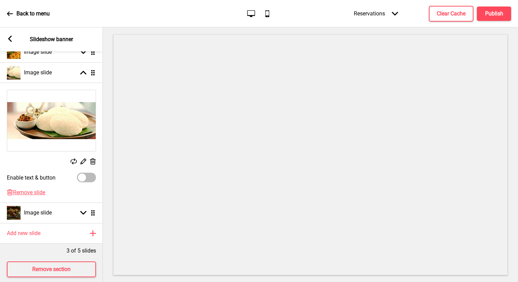
click at [91, 161] on rect at bounding box center [92, 161] width 7 height 7
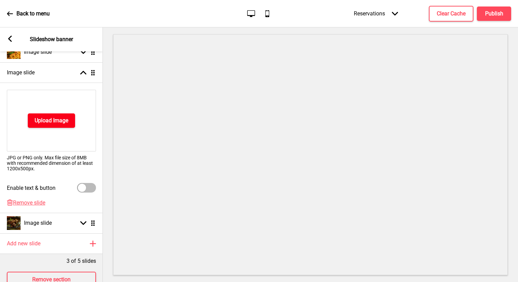
click at [66, 114] on button "Upload Image" at bounding box center [51, 121] width 47 height 14
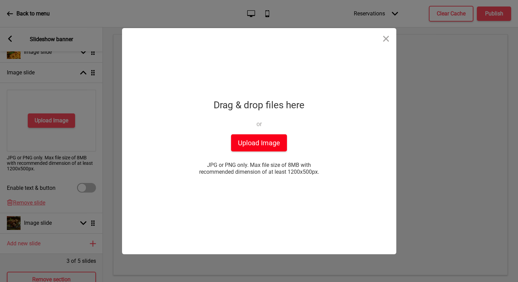
click at [277, 146] on button "Upload Image" at bounding box center [259, 142] width 56 height 17
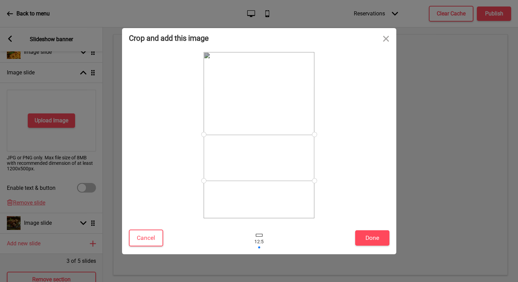
drag, startPoint x: 255, startPoint y: 144, endPoint x: 254, endPoint y: 166, distance: 22.3
click at [254, 166] on div at bounding box center [259, 158] width 111 height 46
click at [379, 234] on button "Done" at bounding box center [372, 238] width 34 height 15
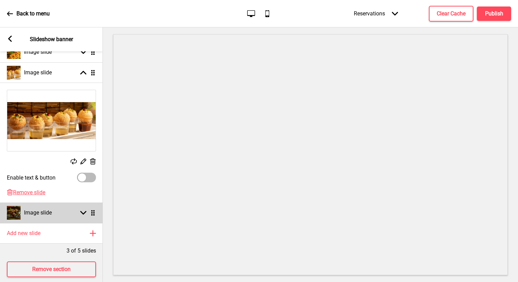
click at [58, 213] on div "Image slide Arrow down Drag" at bounding box center [51, 213] width 103 height 21
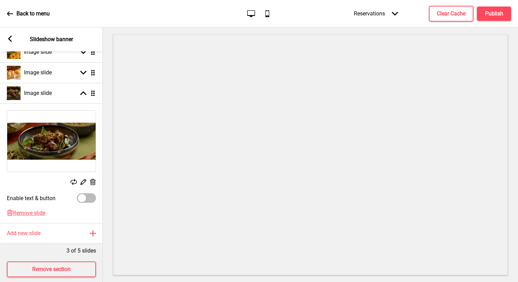
click at [91, 181] on icon at bounding box center [93, 182] width 6 height 6
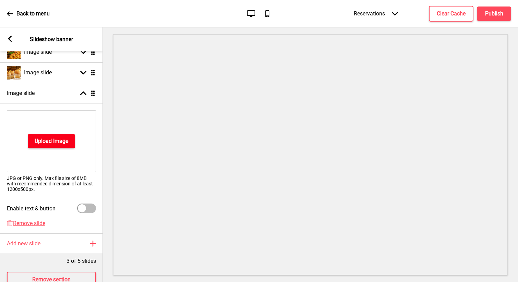
click at [64, 143] on h4 "Upload Image" at bounding box center [52, 142] width 34 height 8
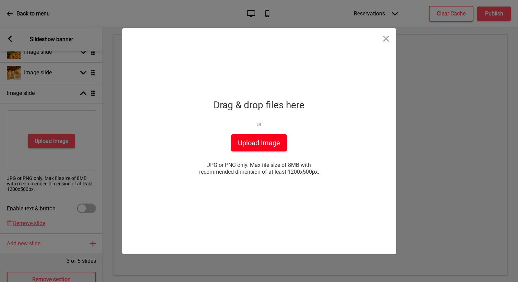
click at [268, 142] on button "Upload Image" at bounding box center [259, 142] width 56 height 17
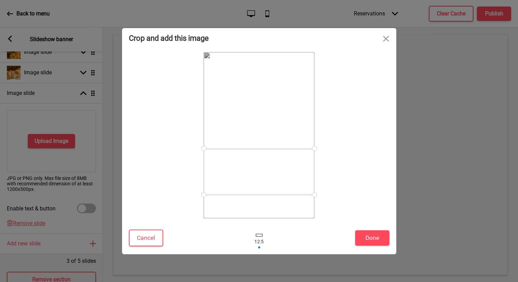
drag, startPoint x: 264, startPoint y: 146, endPoint x: 257, endPoint y: 184, distance: 38.1
click at [257, 184] on div at bounding box center [259, 172] width 111 height 46
click at [375, 234] on button "Done" at bounding box center [372, 238] width 34 height 15
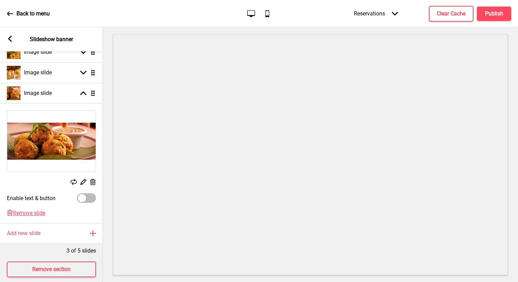
click at [93, 183] on icon at bounding box center [93, 182] width 6 height 6
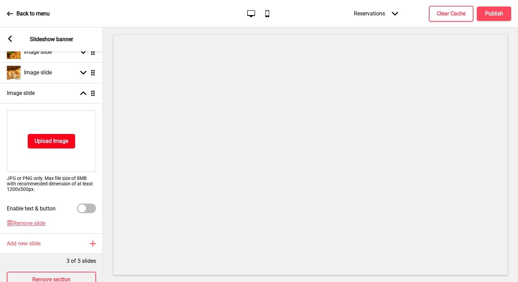
click at [64, 142] on h4 "Upload Image" at bounding box center [52, 142] width 34 height 8
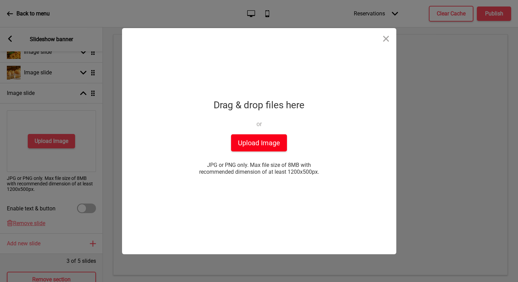
click at [270, 143] on button "Upload Image" at bounding box center [259, 142] width 56 height 17
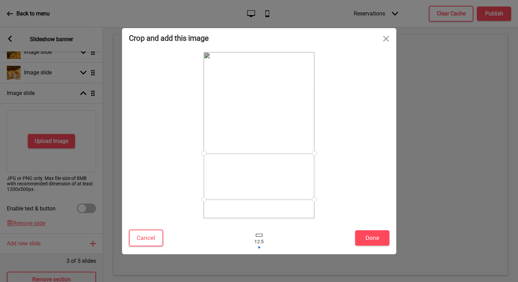
drag, startPoint x: 292, startPoint y: 149, endPoint x: 291, endPoint y: 190, distance: 41.5
click at [291, 190] on div at bounding box center [259, 177] width 111 height 46
click at [388, 238] on button "Done" at bounding box center [372, 238] width 34 height 15
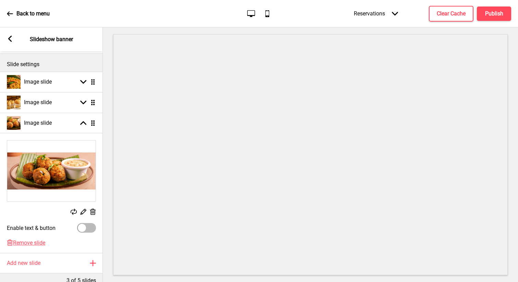
scroll to position [74, 0]
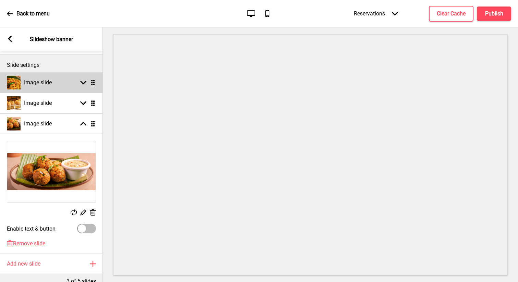
click at [56, 92] on div "Image slide Arrow down Drag" at bounding box center [51, 82] width 103 height 21
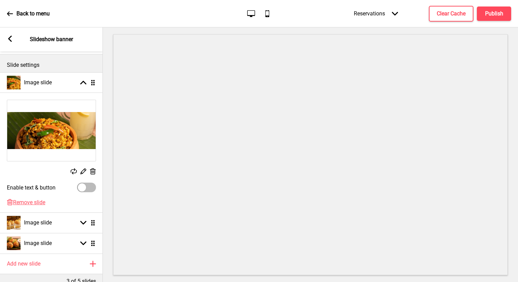
click at [92, 174] on icon at bounding box center [93, 171] width 6 height 6
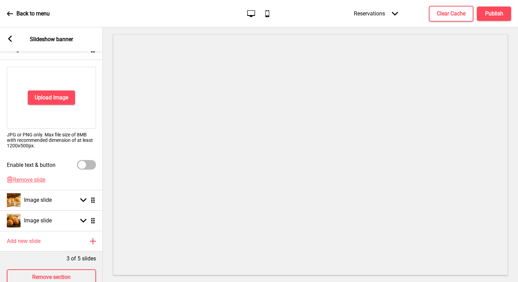
scroll to position [114, 0]
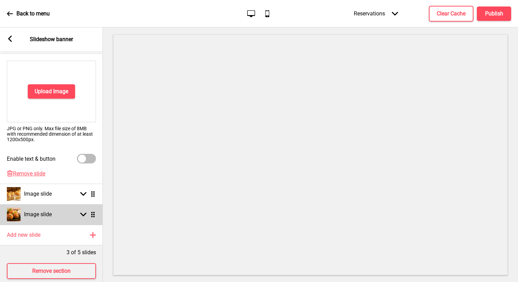
click at [83, 212] on rect at bounding box center [83, 215] width 6 height 6
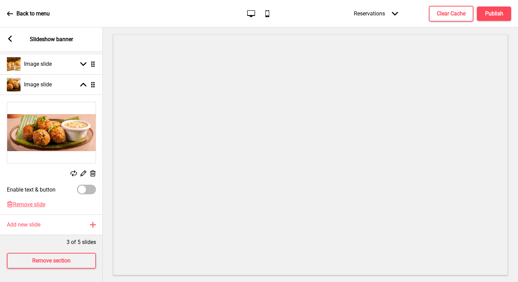
click at [91, 175] on icon at bounding box center [93, 173] width 6 height 6
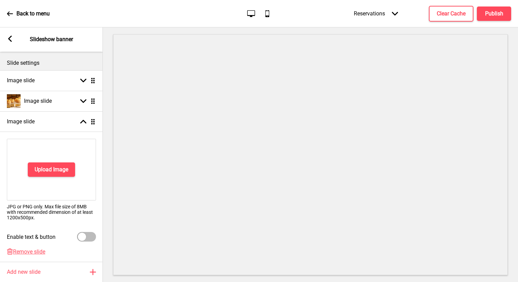
scroll to position [49, 0]
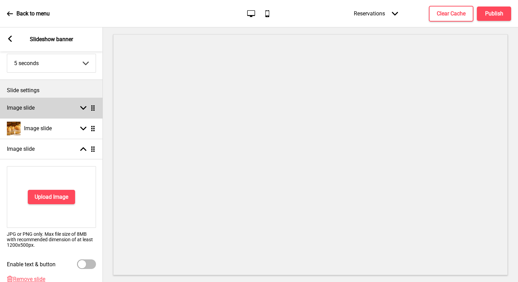
click at [66, 106] on div "Image slide Arrow down Drag" at bounding box center [51, 108] width 103 height 21
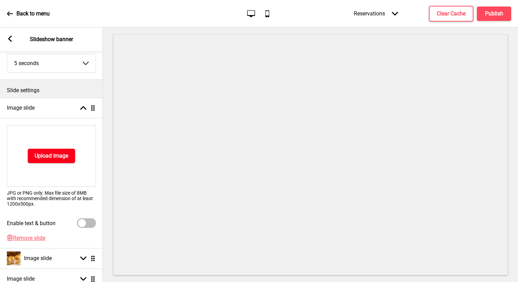
click at [59, 160] on button "Upload Image" at bounding box center [51, 156] width 47 height 14
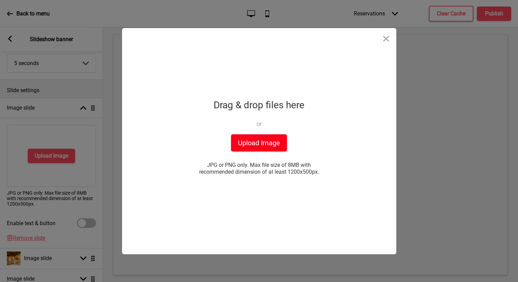
click at [273, 137] on button "Upload Image" at bounding box center [259, 142] width 56 height 17
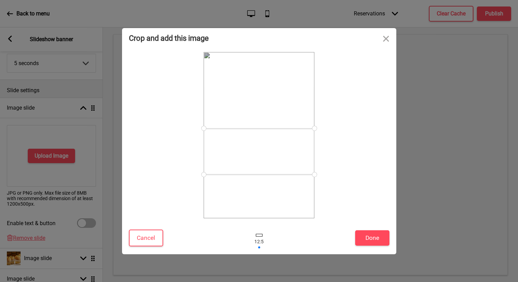
drag, startPoint x: 267, startPoint y: 138, endPoint x: 267, endPoint y: 154, distance: 15.8
click at [267, 154] on div at bounding box center [259, 152] width 111 height 46
click at [364, 235] on button "Done" at bounding box center [372, 238] width 34 height 15
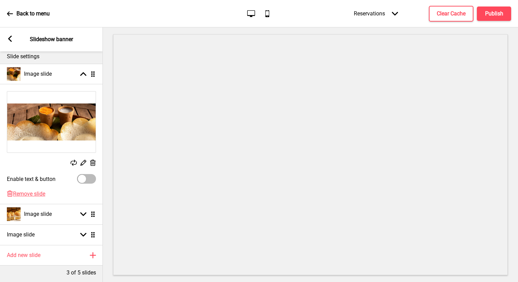
scroll to position [86, 0]
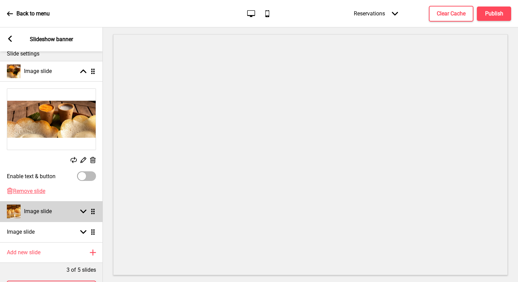
click at [43, 212] on h4 "Image slide" at bounding box center [38, 212] width 28 height 8
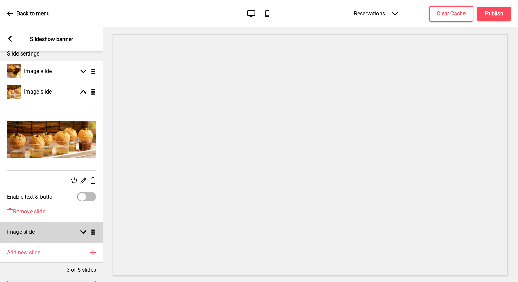
click at [46, 230] on div "Image slide Arrow down Drag" at bounding box center [51, 232] width 103 height 21
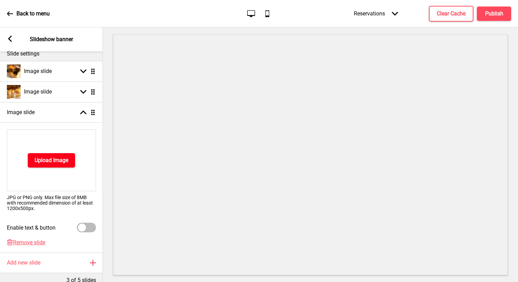
click at [51, 160] on h4 "Upload Image" at bounding box center [52, 161] width 34 height 8
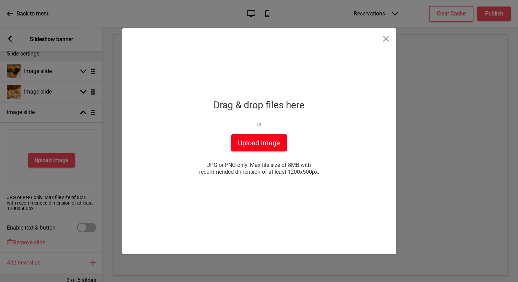
click at [268, 143] on button "Upload Image" at bounding box center [259, 142] width 56 height 17
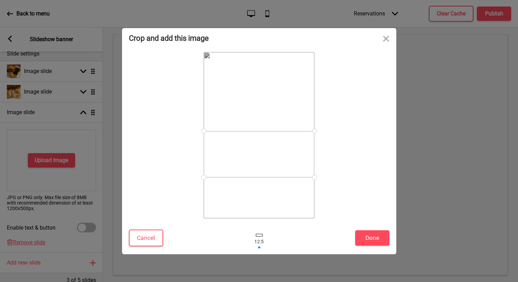
drag, startPoint x: 265, startPoint y: 143, endPoint x: 266, endPoint y: 162, distance: 19.2
click at [266, 162] on div at bounding box center [259, 154] width 111 height 46
click at [372, 244] on button "Done" at bounding box center [372, 238] width 34 height 15
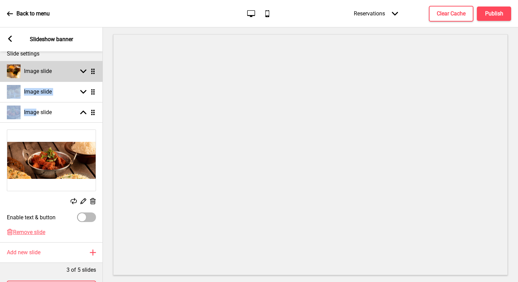
drag, startPoint x: 36, startPoint y: 113, endPoint x: 39, endPoint y: 79, distance: 33.4
click at [39, 79] on ul "Image slide Arrow down Drag Image slide Arrow down Drag Image slide Arrow up Dr…" at bounding box center [51, 151] width 103 height 181
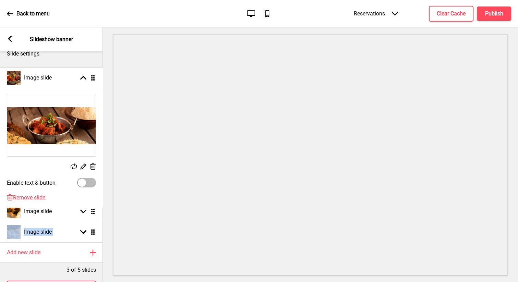
drag, startPoint x: 94, startPoint y: 114, endPoint x: 94, endPoint y: 79, distance: 34.7
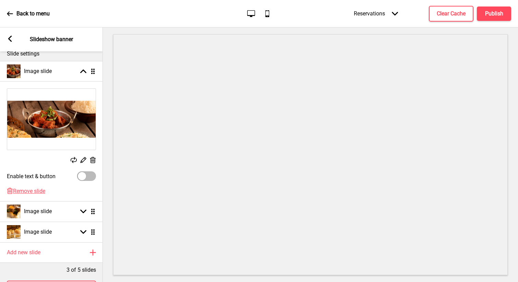
click at [106, 96] on div at bounding box center [310, 154] width 415 height 255
click at [82, 70] on rect at bounding box center [83, 71] width 6 height 6
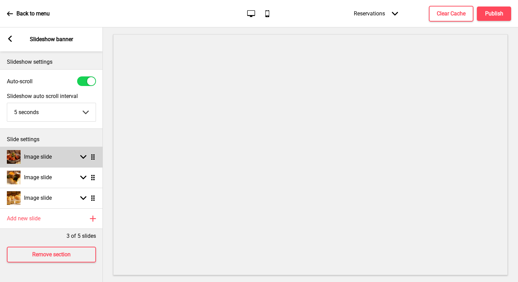
scroll to position [0, 0]
click at [10, 40] on icon at bounding box center [10, 39] width 4 height 6
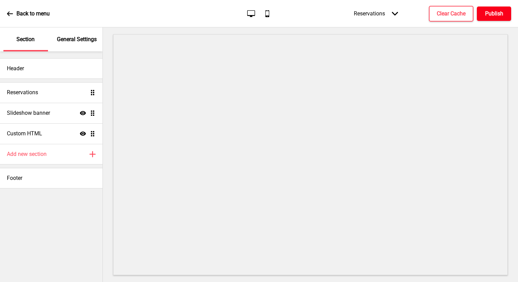
click at [493, 13] on h4 "Publish" at bounding box center [494, 14] width 18 height 8
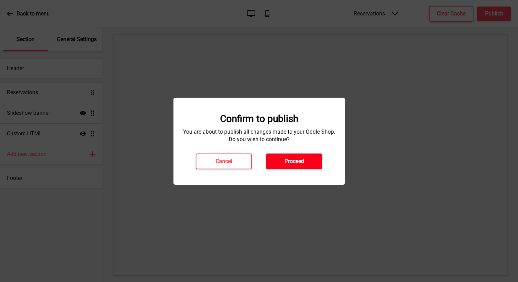
click at [297, 161] on h4 "Proceed" at bounding box center [295, 162] width 20 height 8
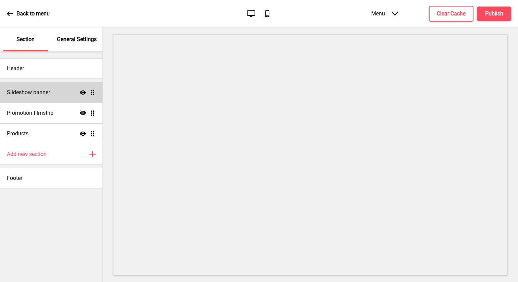
click at [82, 93] on icon "Show" at bounding box center [83, 93] width 6 height 6
click at [82, 93] on icon "Hide" at bounding box center [83, 93] width 6 height 6
click at [62, 92] on div "Slideshow banner Show Drag" at bounding box center [51, 92] width 103 height 21
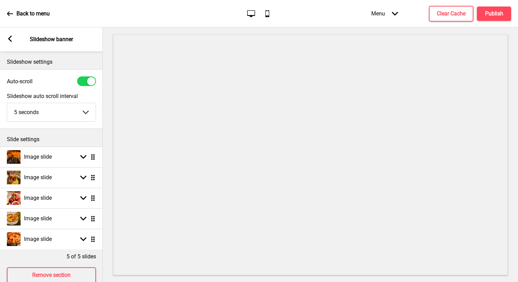
click at [8, 41] on rect at bounding box center [10, 39] width 6 height 6
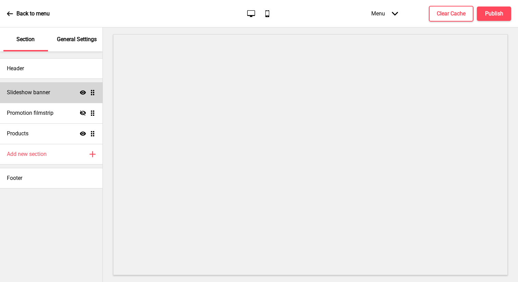
click at [44, 97] on div "Slideshow banner Show Drag" at bounding box center [51, 92] width 103 height 21
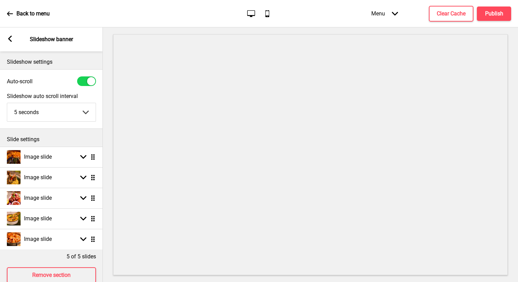
scroll to position [15, 0]
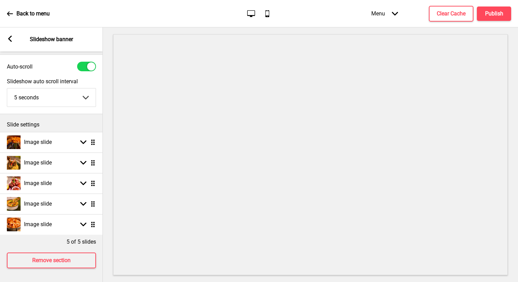
click at [10, 42] on div "Arrow left" at bounding box center [10, 40] width 6 height 8
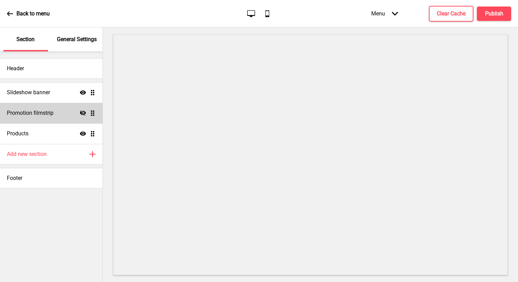
click at [49, 118] on div "Promotion filmstrip Hide Drag" at bounding box center [51, 113] width 103 height 21
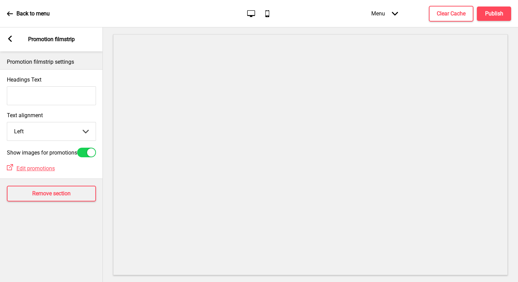
click at [9, 42] on div "Arrow left" at bounding box center [10, 40] width 6 height 8
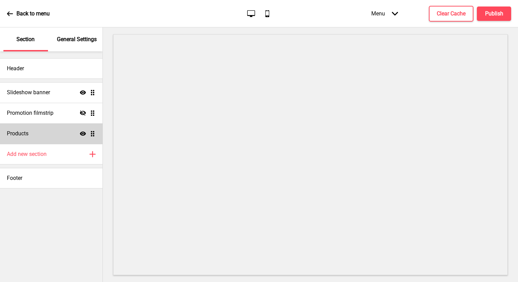
click at [38, 141] on div "Products Show Drag" at bounding box center [51, 133] width 103 height 21
select select "side"
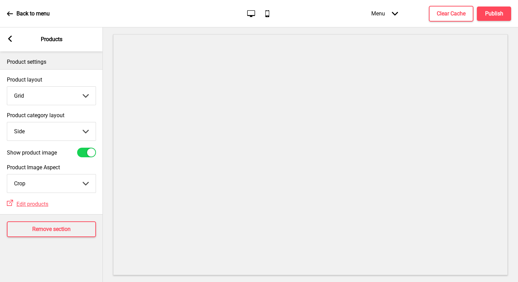
click at [81, 149] on div at bounding box center [86, 153] width 19 height 10
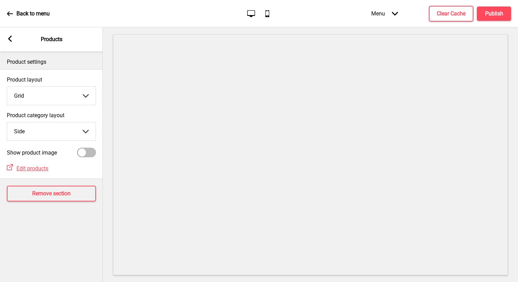
click at [81, 149] on div at bounding box center [82, 153] width 8 height 8
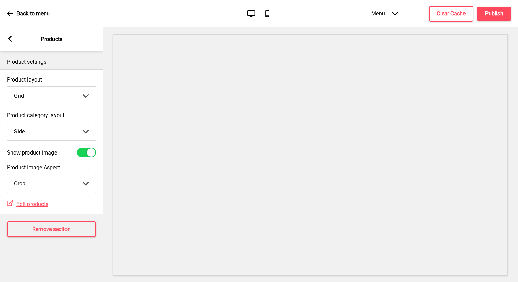
click at [81, 149] on div at bounding box center [86, 153] width 19 height 10
checkbox input "false"
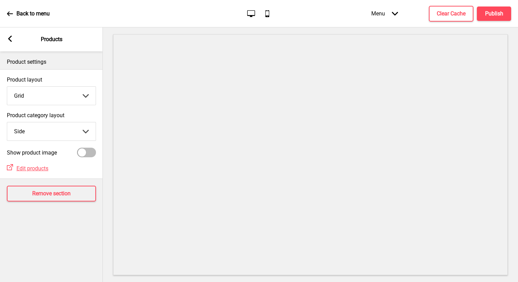
click at [14, 42] on div "Arrow left Products" at bounding box center [51, 39] width 103 height 24
click at [12, 42] on g at bounding box center [10, 39] width 6 height 6
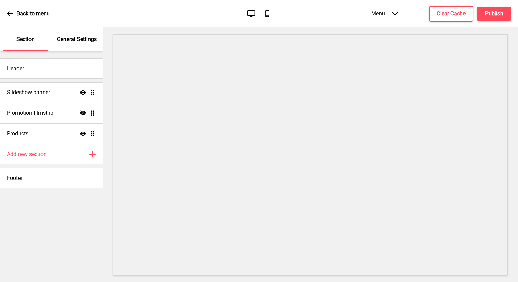
click at [72, 37] on p "General Settings" at bounding box center [77, 40] width 40 height 8
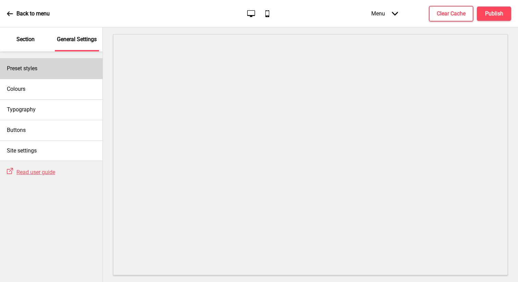
click at [57, 69] on div "Preset styles" at bounding box center [51, 68] width 103 height 21
select select "Custom"
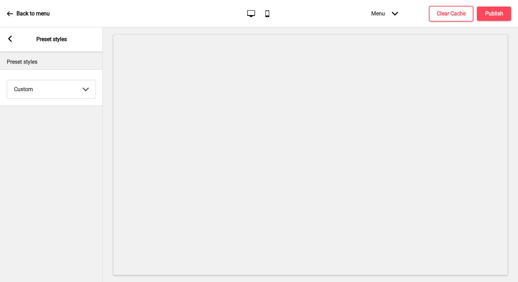
click at [10, 38] on icon at bounding box center [10, 39] width 4 height 6
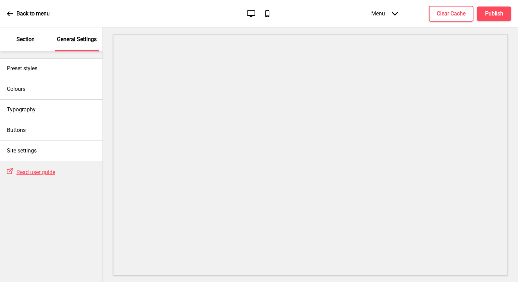
click at [11, 14] on icon at bounding box center [10, 14] width 6 height 6
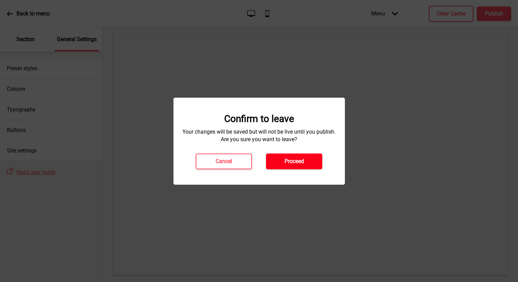
click at [306, 162] on button "Proceed" at bounding box center [294, 162] width 56 height 16
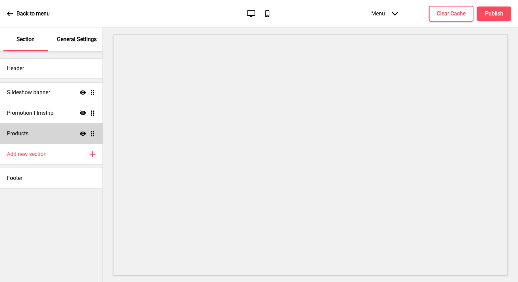
click at [83, 134] on icon at bounding box center [83, 134] width 6 height 4
click at [393, 13] on icon at bounding box center [395, 14] width 6 height 4
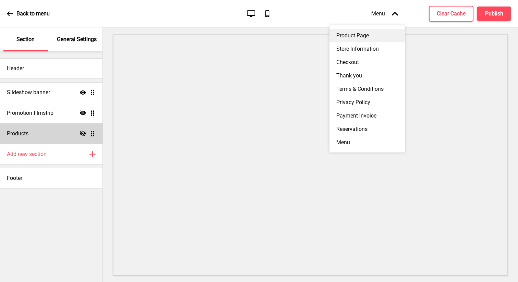
click at [368, 36] on div "Product Page" at bounding box center [367, 35] width 75 height 13
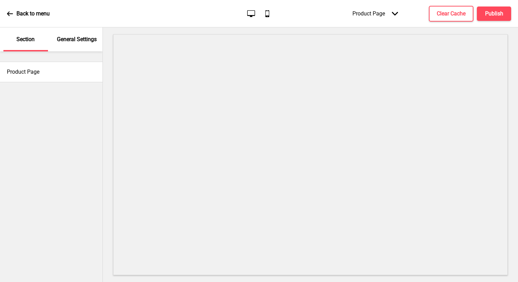
click at [386, 16] on div "Product Page Arrow down" at bounding box center [375, 13] width 59 height 20
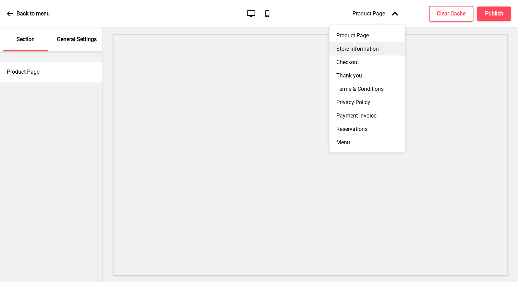
click at [372, 51] on div "Store Information" at bounding box center [367, 48] width 75 height 13
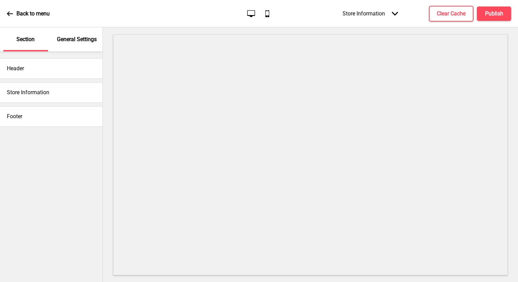
click at [390, 18] on div "Store Information Arrow down" at bounding box center [370, 13] width 69 height 20
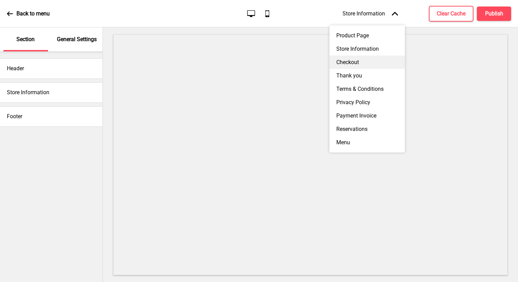
click at [370, 63] on div "Checkout" at bounding box center [367, 62] width 75 height 13
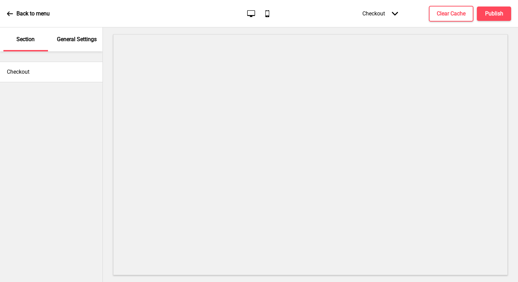
click at [392, 15] on icon "Arrow down" at bounding box center [395, 14] width 6 height 6
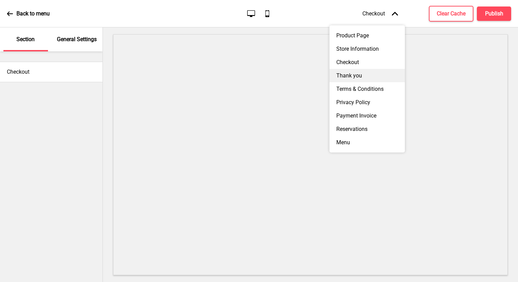
click at [370, 75] on div "Thank you" at bounding box center [367, 75] width 75 height 13
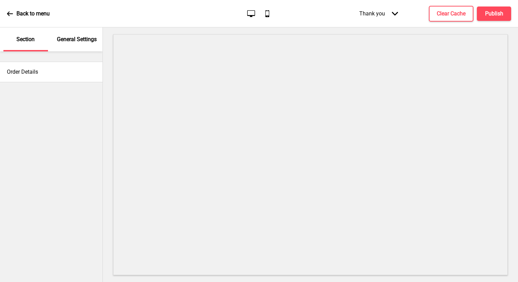
click at [393, 13] on icon at bounding box center [395, 14] width 6 height 4
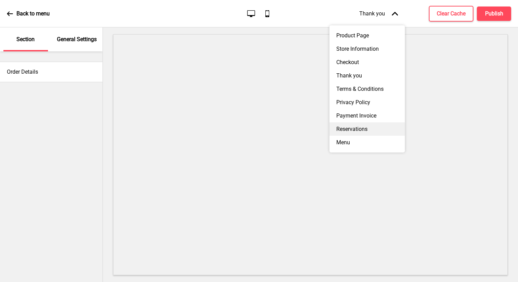
click at [347, 128] on div "Reservations" at bounding box center [367, 128] width 75 height 13
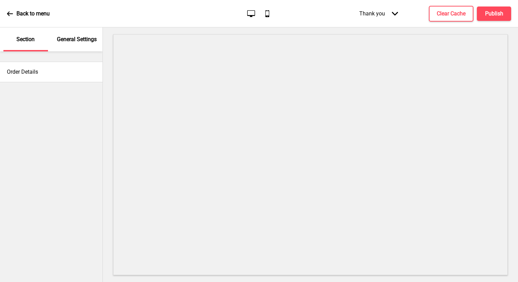
click at [382, 10] on div "Thank you Arrow down" at bounding box center [379, 13] width 52 height 20
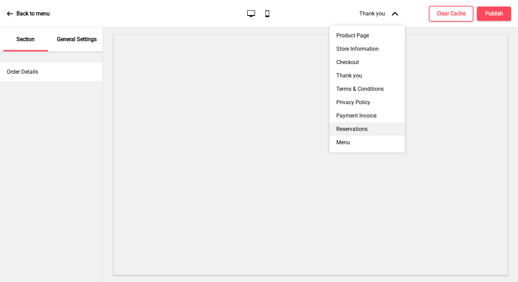
click at [360, 130] on div "Reservations" at bounding box center [367, 128] width 75 height 13
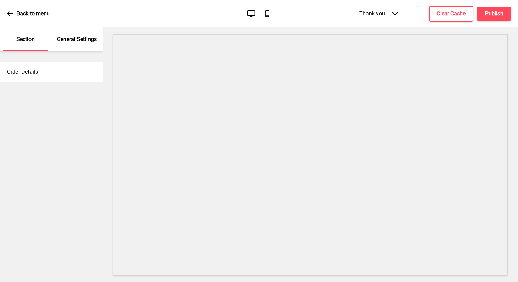
click at [83, 37] on p "General Settings" at bounding box center [77, 40] width 40 height 8
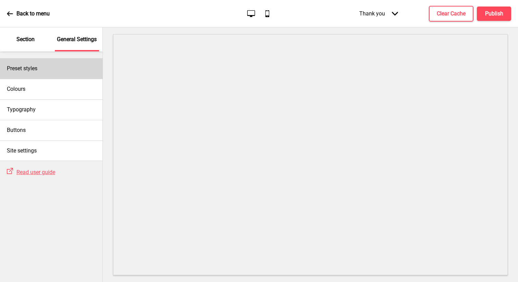
click at [36, 72] on h4 "Preset styles" at bounding box center [22, 69] width 31 height 8
select select "Custom"
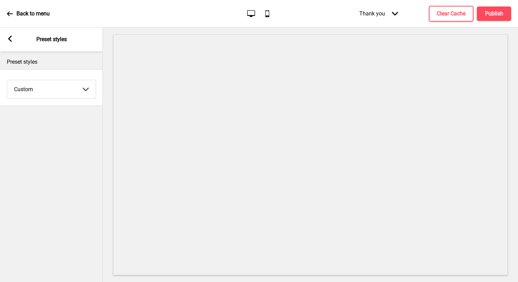
click at [11, 44] on div "Arrow left Preset styles" at bounding box center [51, 39] width 103 height 24
click at [82, 83] on select "Coffee Contrast Dark Earth Marine Minimalist Modern Oddle Pastel Yellow Fruits …" at bounding box center [51, 89] width 89 height 18
click at [383, 18] on div "Thank you Arrow down" at bounding box center [379, 13] width 52 height 20
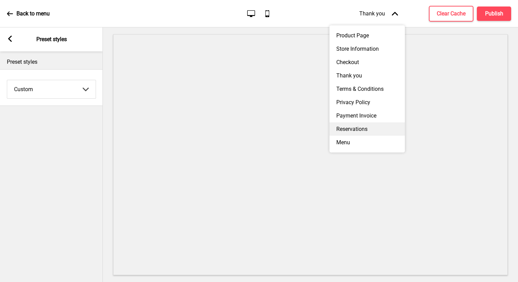
click at [351, 126] on div "Reservations" at bounding box center [367, 128] width 75 height 13
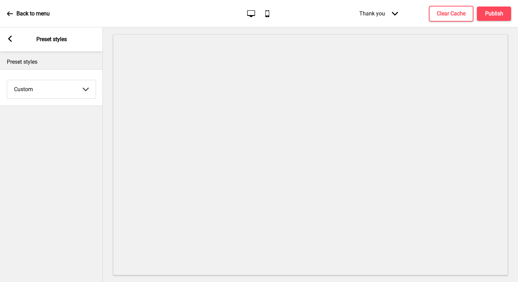
click at [23, 13] on p "Back to menu" at bounding box center [32, 14] width 33 height 8
